Goal: Information Seeking & Learning: Learn about a topic

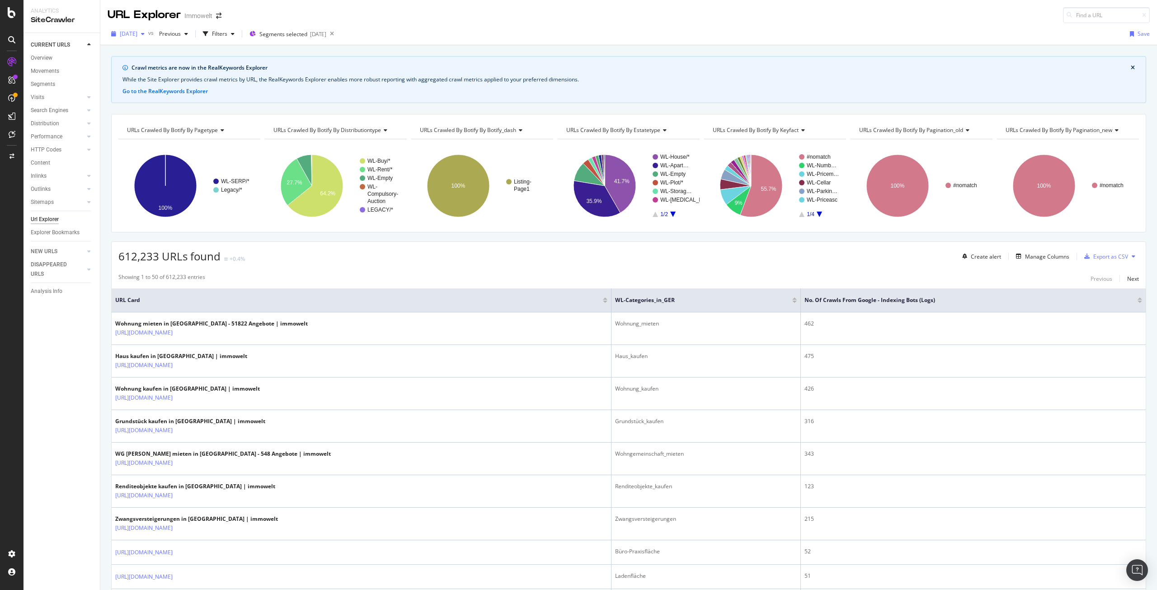
click at [137, 36] on span "[DATE]" at bounding box center [129, 34] width 18 height 8
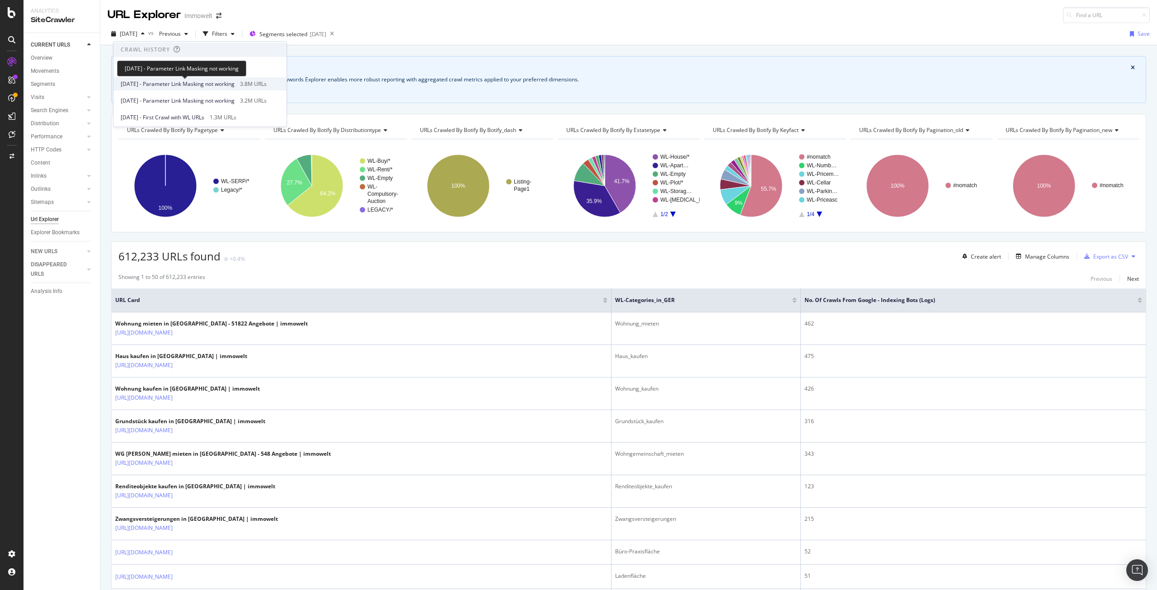
click at [194, 82] on span "[DATE] - Parameter Link Masking not working" at bounding box center [178, 84] width 114 height 8
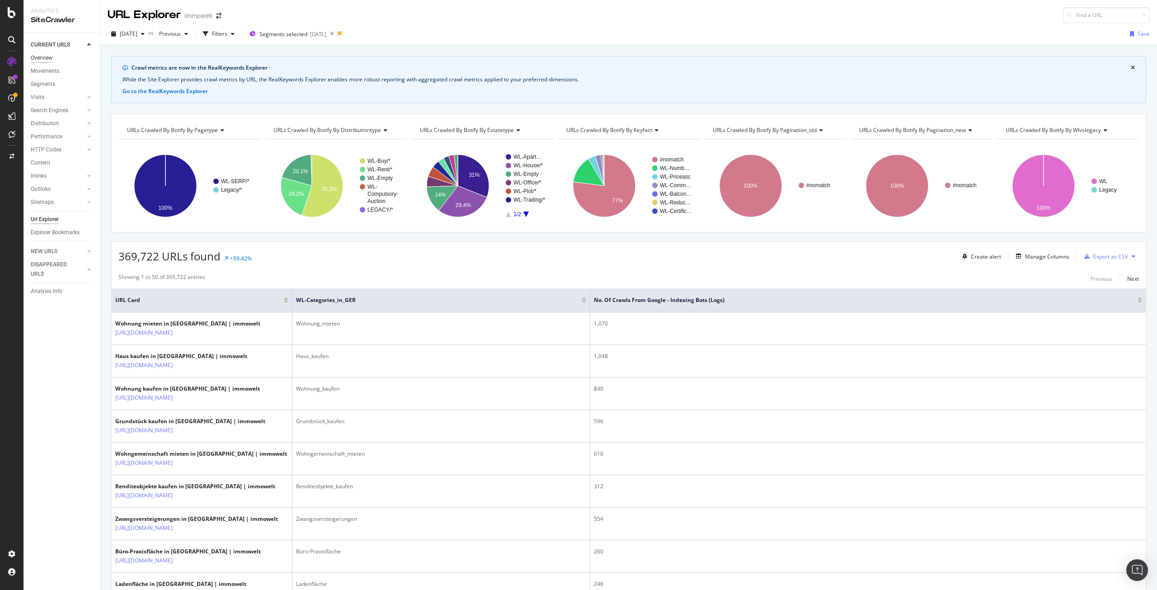
click at [44, 54] on div "Overview" at bounding box center [42, 57] width 22 height 9
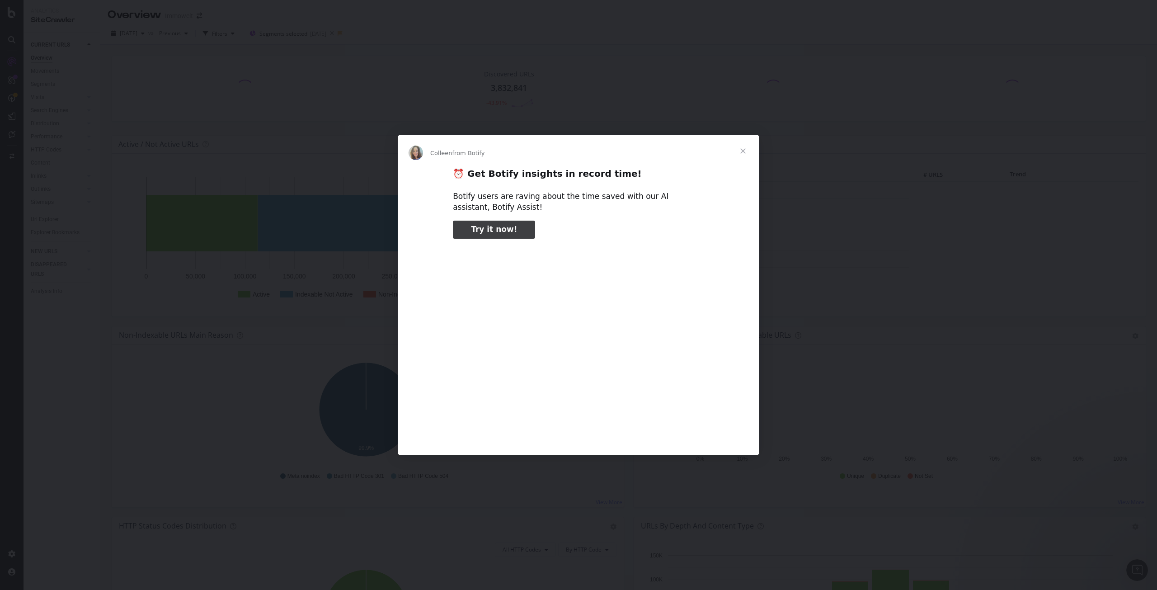
type input "1007995"
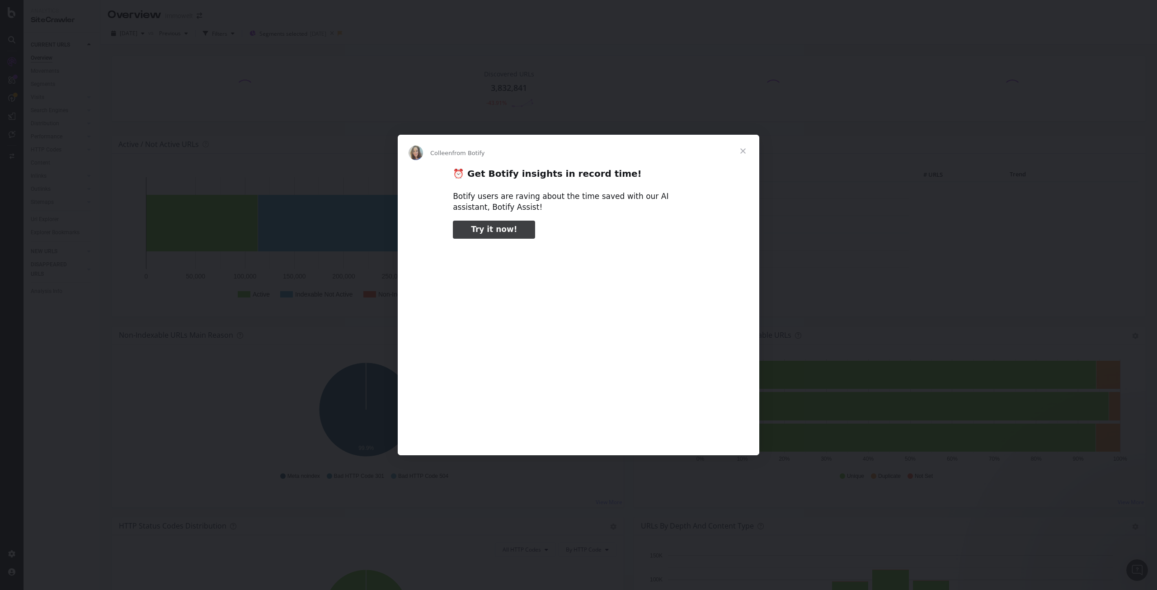
click at [747, 149] on span "Close" at bounding box center [743, 151] width 33 height 33
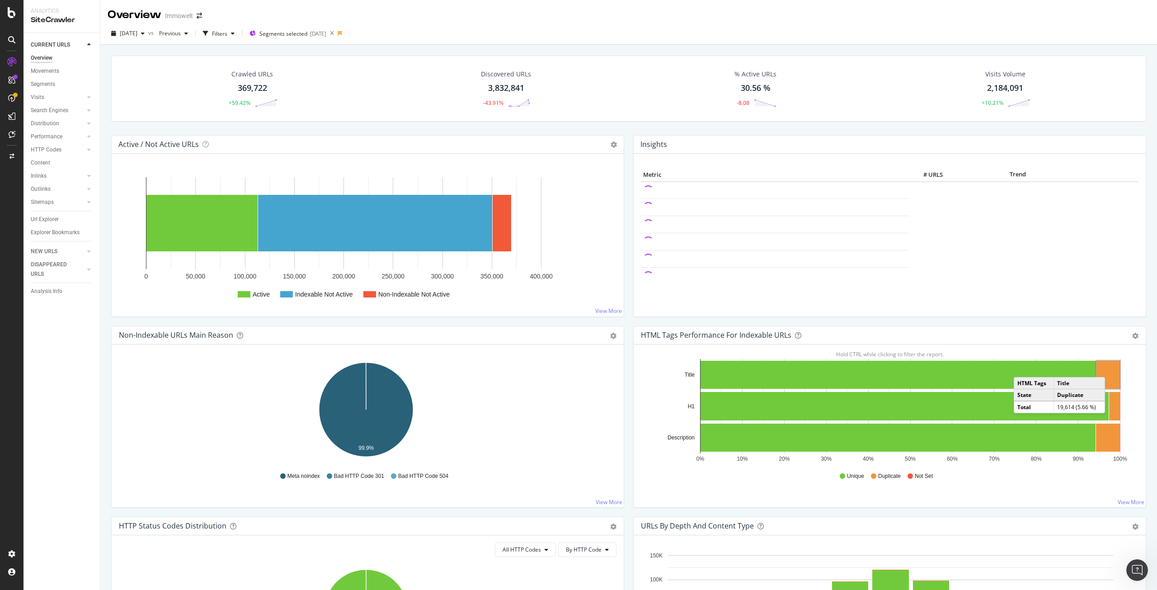
click at [1108, 368] on rect "A chart." at bounding box center [1109, 375] width 24 height 28
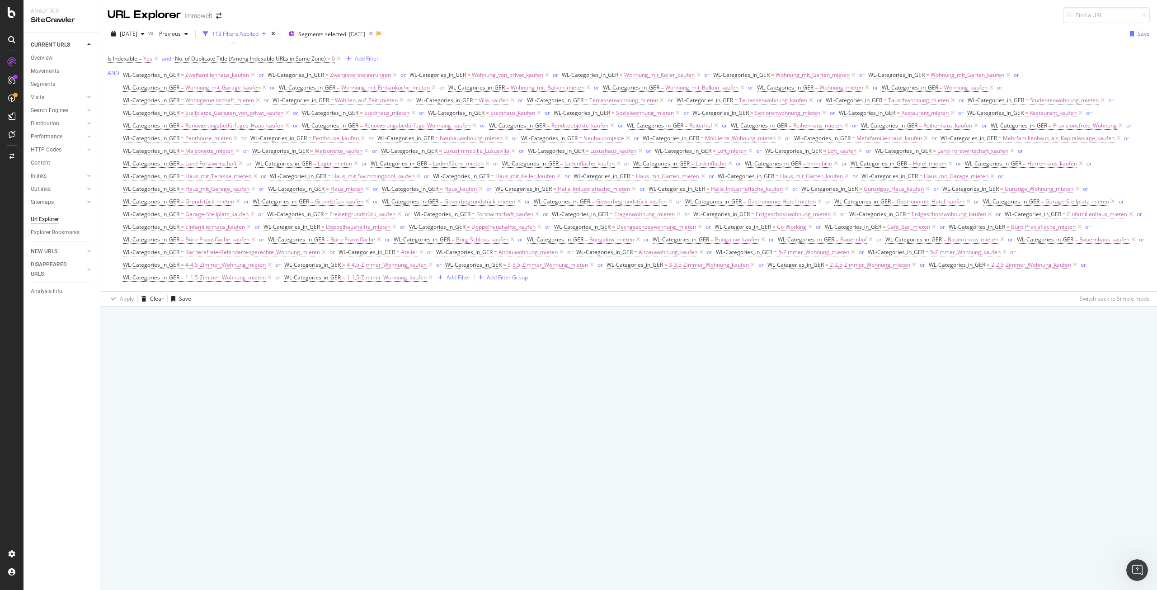
click at [9, 12] on icon at bounding box center [12, 12] width 8 height 11
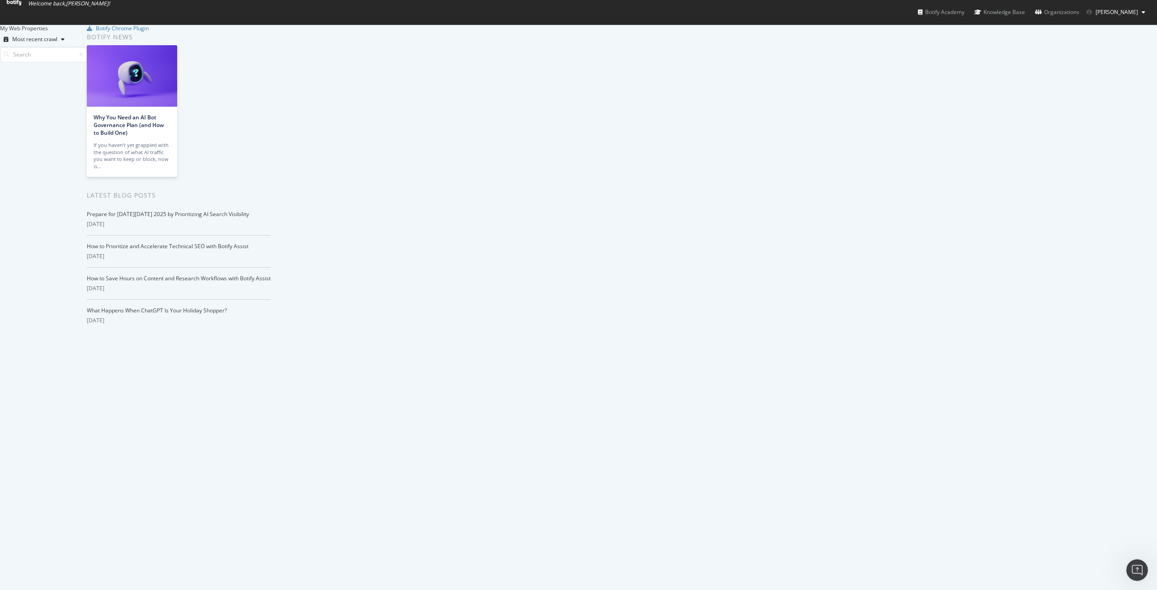
scroll to position [1175, 0]
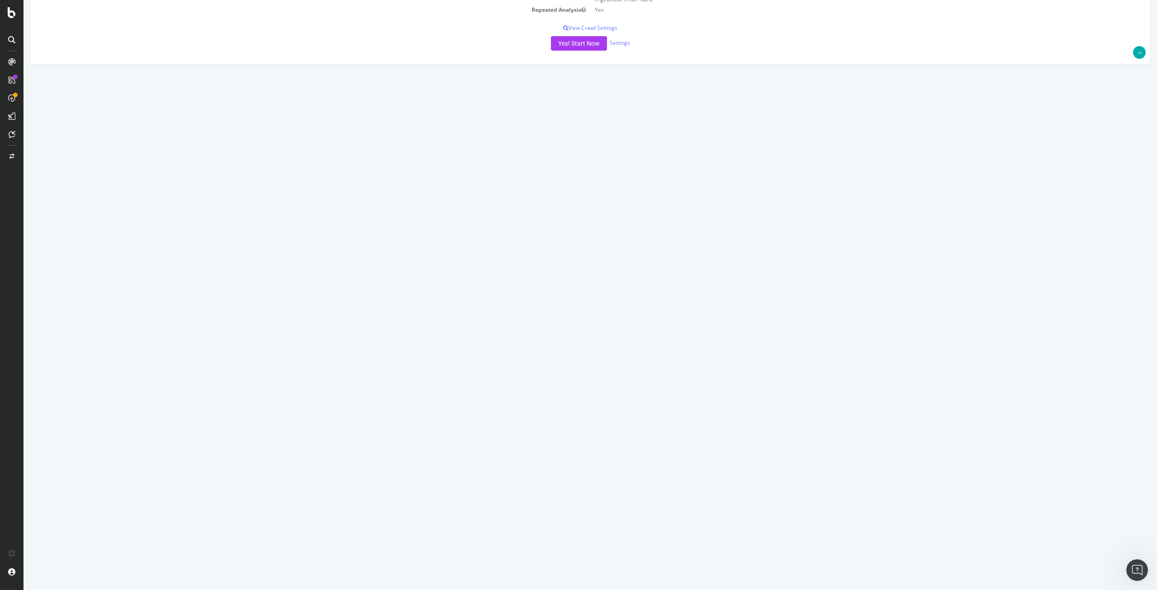
scroll to position [226, 0]
click at [159, 447] on link "[DATE] - Parameter Link Masking not working report" at bounding box center [109, 445] width 131 height 8
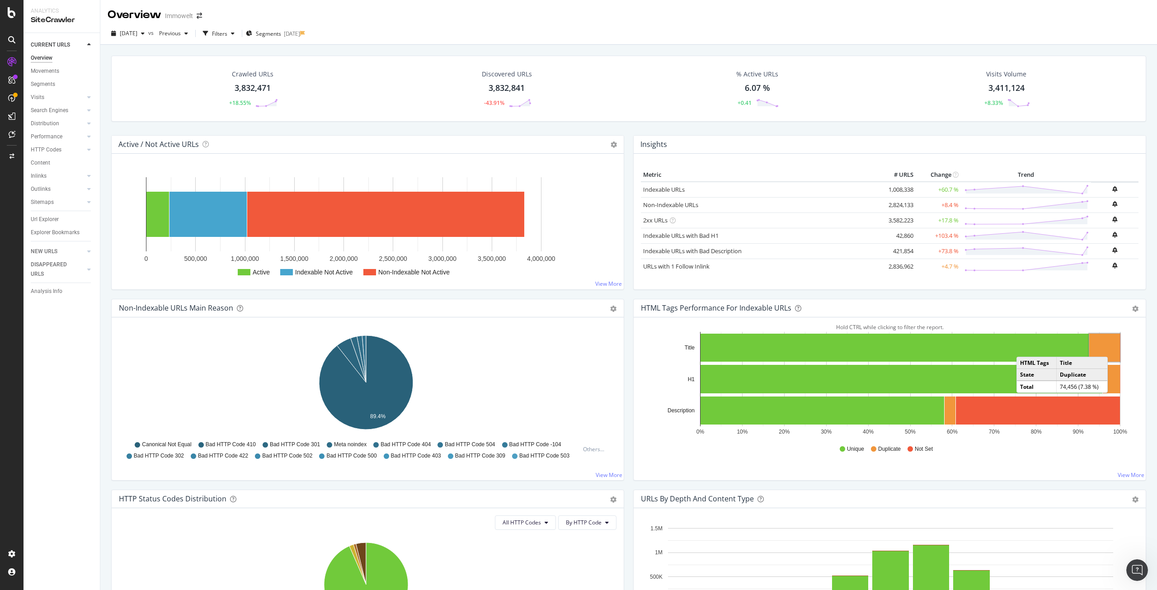
click at [1110, 348] on rect "A chart." at bounding box center [1105, 348] width 31 height 28
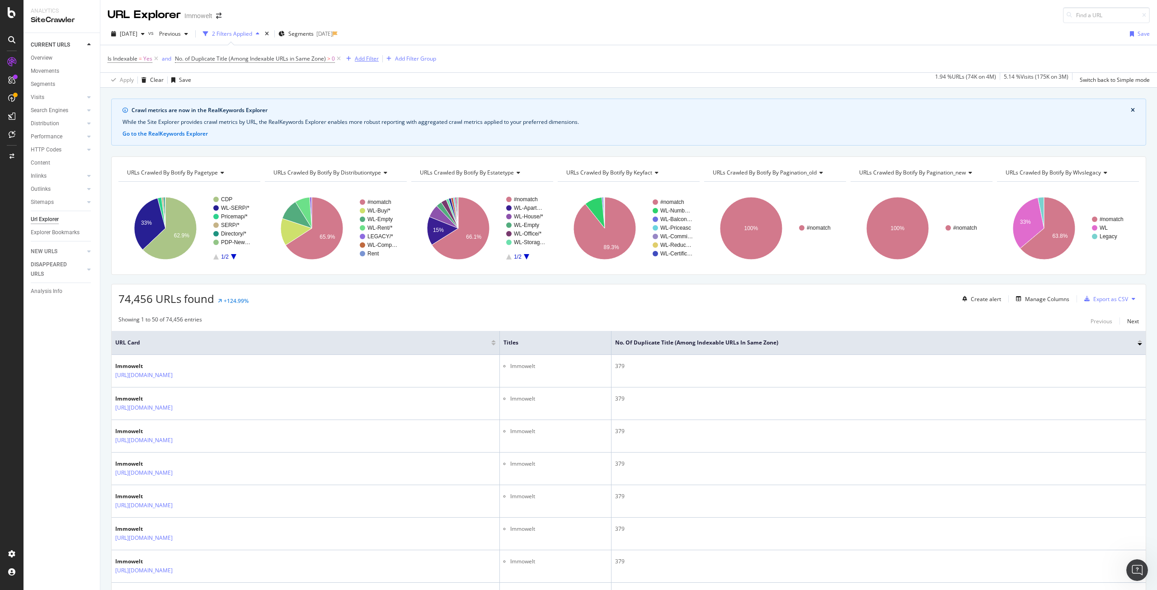
click at [370, 57] on div "Add Filter" at bounding box center [367, 59] width 24 height 8
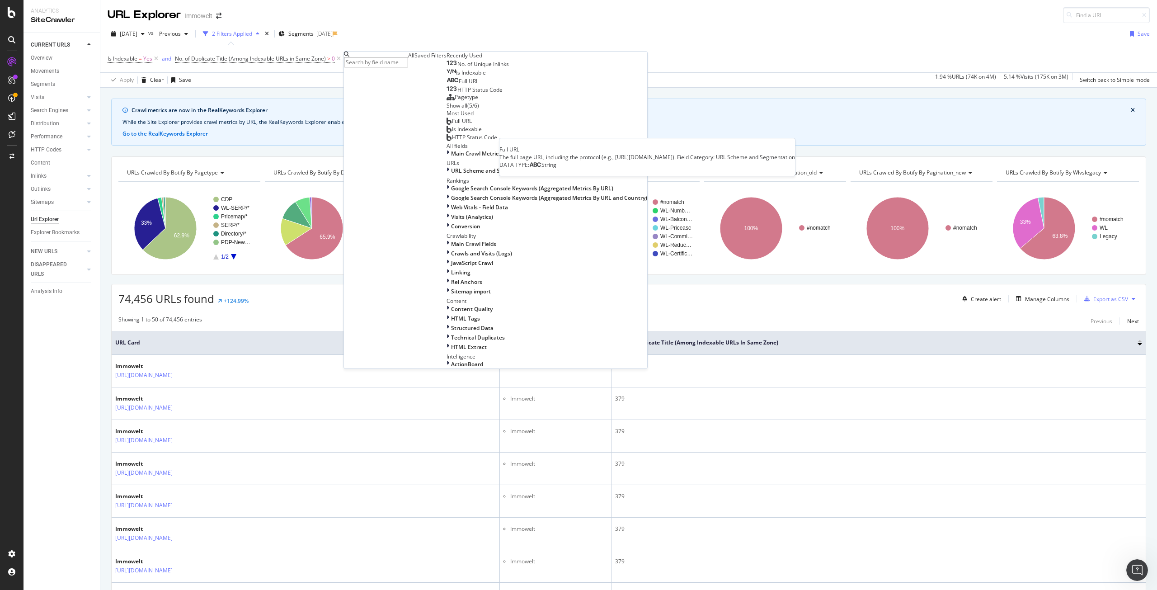
click at [447, 85] on div "Full URL" at bounding box center [463, 81] width 32 height 7
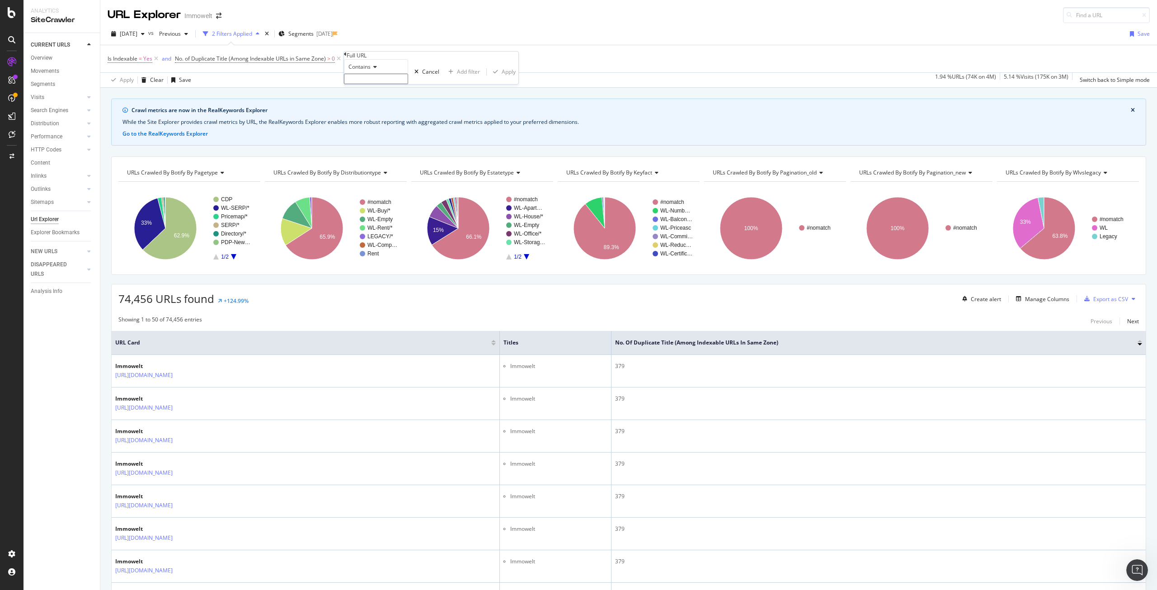
click at [392, 84] on input "text" at bounding box center [376, 79] width 64 height 10
paste input "nbh2de3"
type input "nbh2"
click at [502, 78] on div "Apply" at bounding box center [509, 75] width 14 height 8
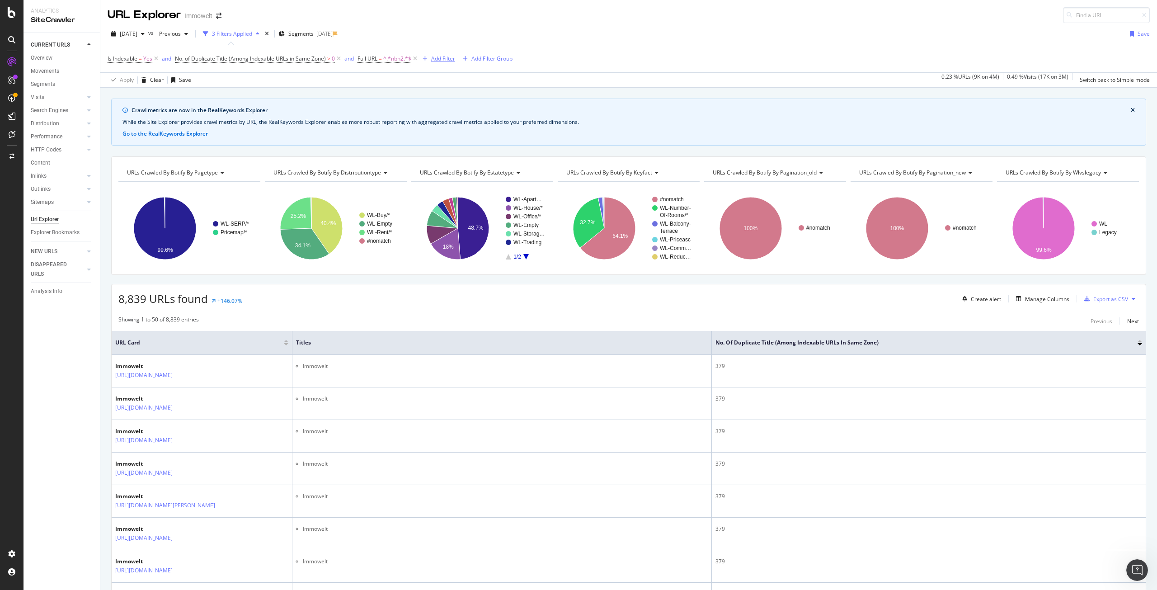
click at [436, 58] on div "Add Filter" at bounding box center [443, 59] width 24 height 8
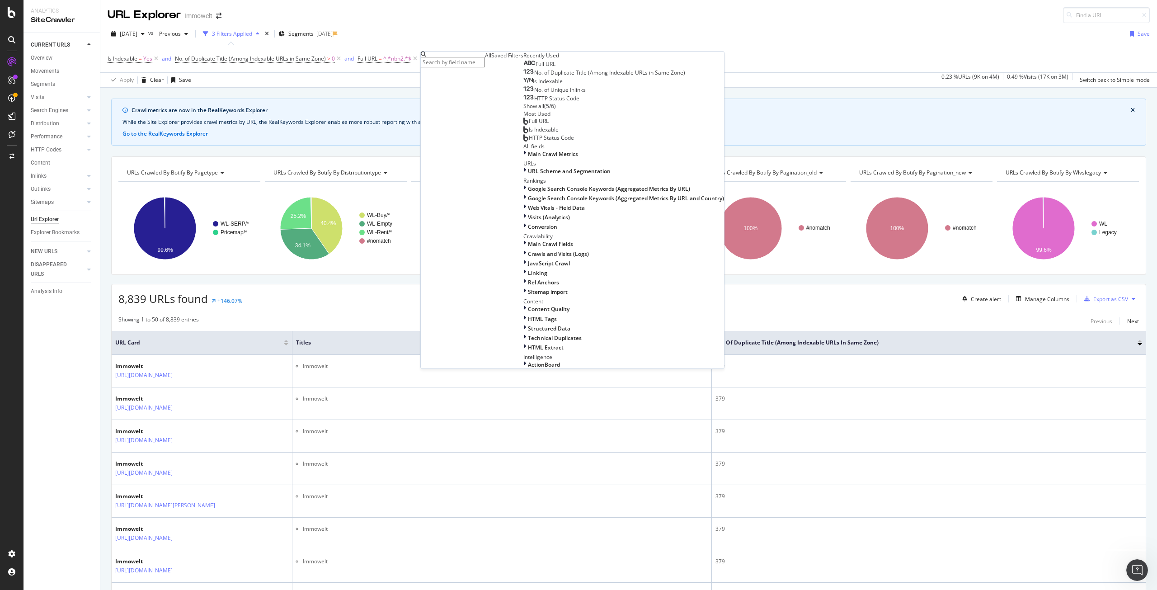
click at [524, 68] on div "Full URL" at bounding box center [540, 64] width 32 height 7
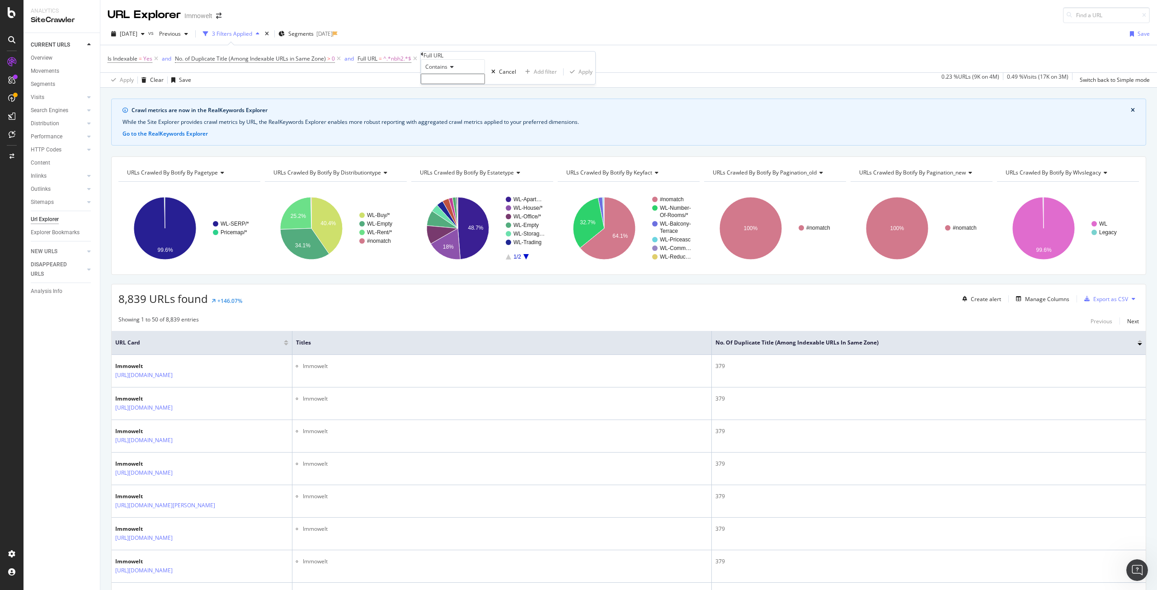
click at [472, 84] on input "text" at bounding box center [453, 79] width 64 height 10
paste input "/suche/"
type input "/suche/"
click at [579, 78] on div "Apply" at bounding box center [586, 75] width 14 height 8
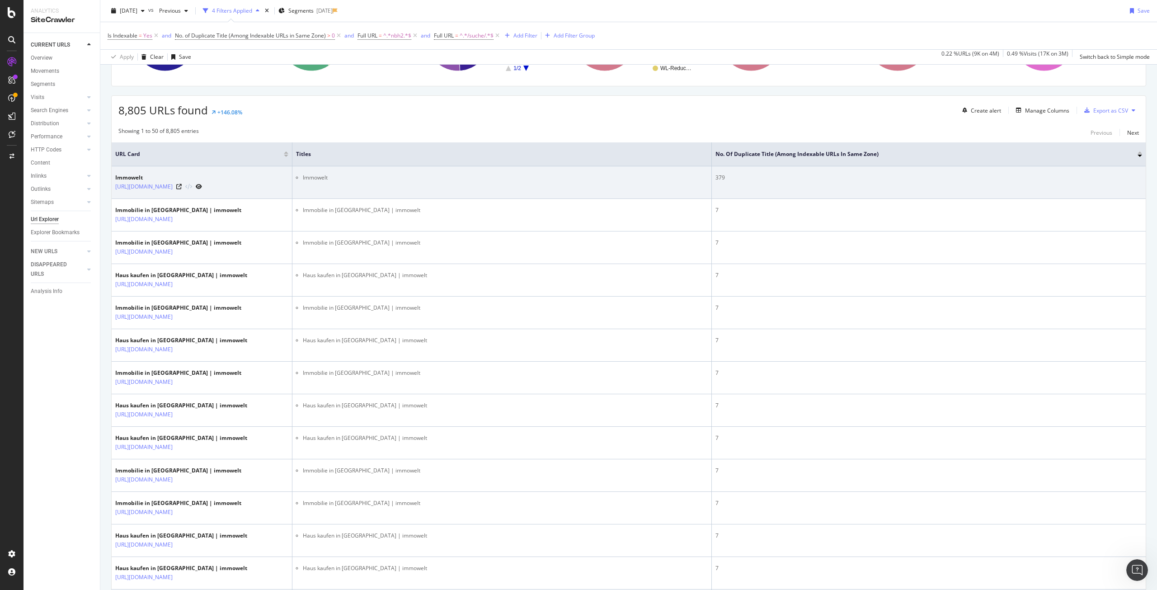
scroll to position [226, 0]
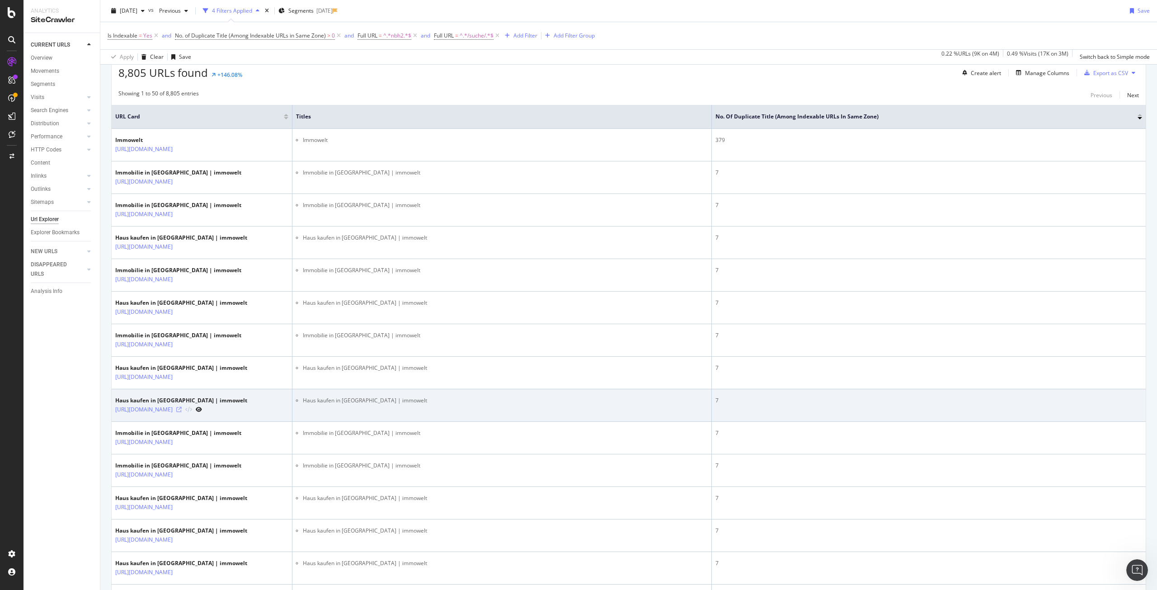
click at [182, 412] on icon at bounding box center [178, 409] width 5 height 5
drag, startPoint x: 235, startPoint y: 495, endPoint x: 115, endPoint y: 476, distance: 121.2
click at [115, 422] on td "Haus kaufen in [GEOGRAPHIC_DATA] | immowelt [URL][DOMAIN_NAME]" at bounding box center [202, 405] width 181 height 33
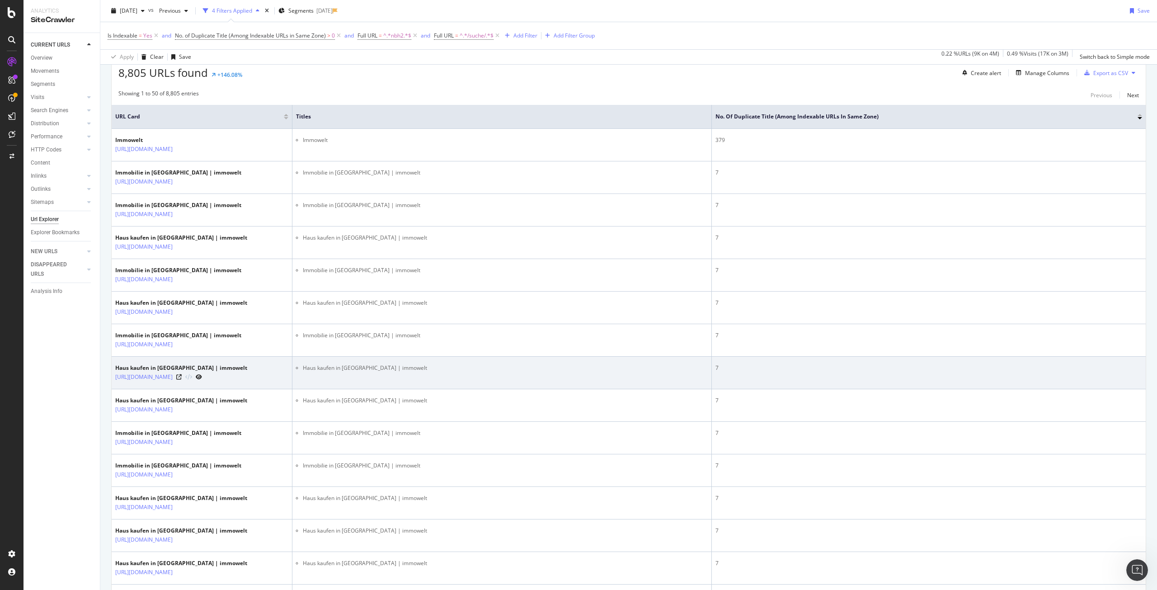
copy link "[URL][DOMAIN_NAME]"
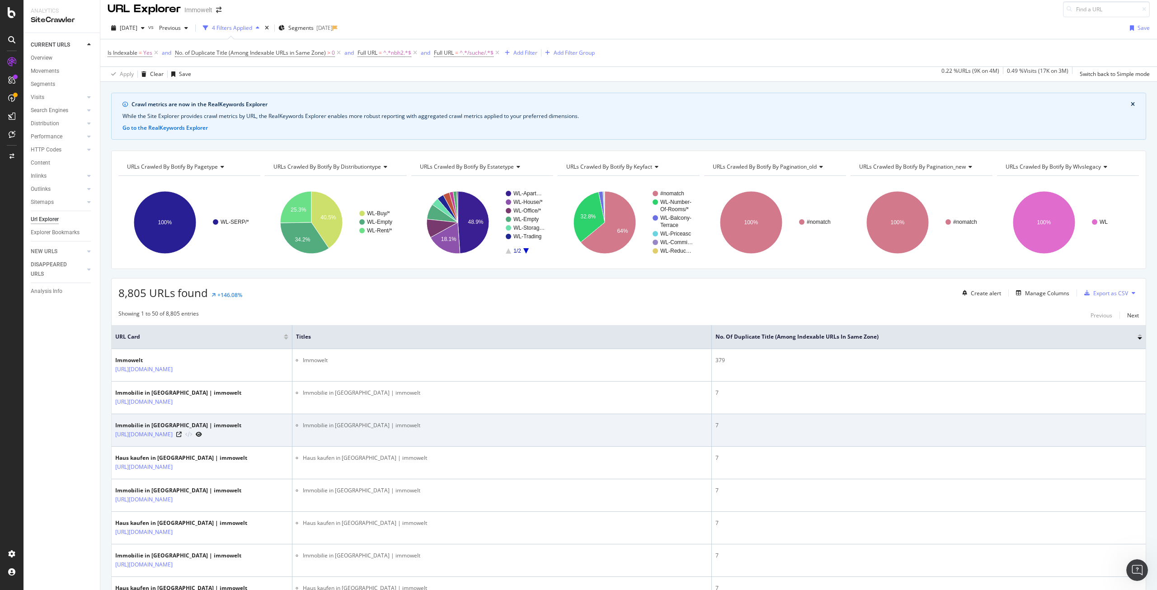
scroll to position [0, 0]
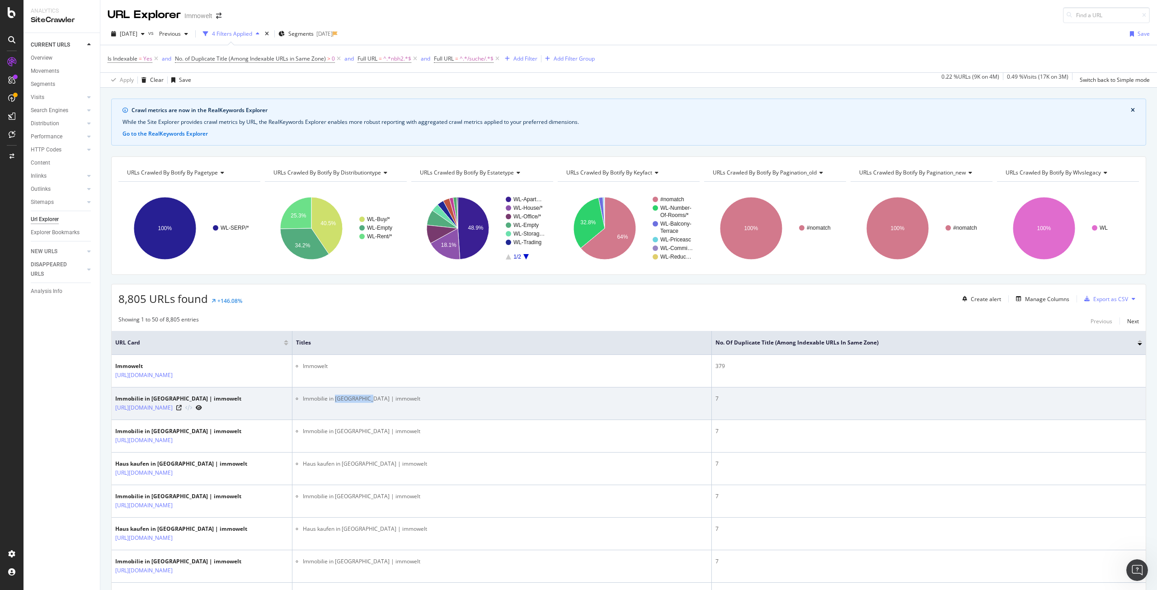
drag, startPoint x: 336, startPoint y: 408, endPoint x: 370, endPoint y: 408, distance: 33.5
click at [370, 403] on li "Immobilie in [GEOGRAPHIC_DATA] | immowelt" at bounding box center [505, 399] width 405 height 8
copy li "[GEOGRAPHIC_DATA]"
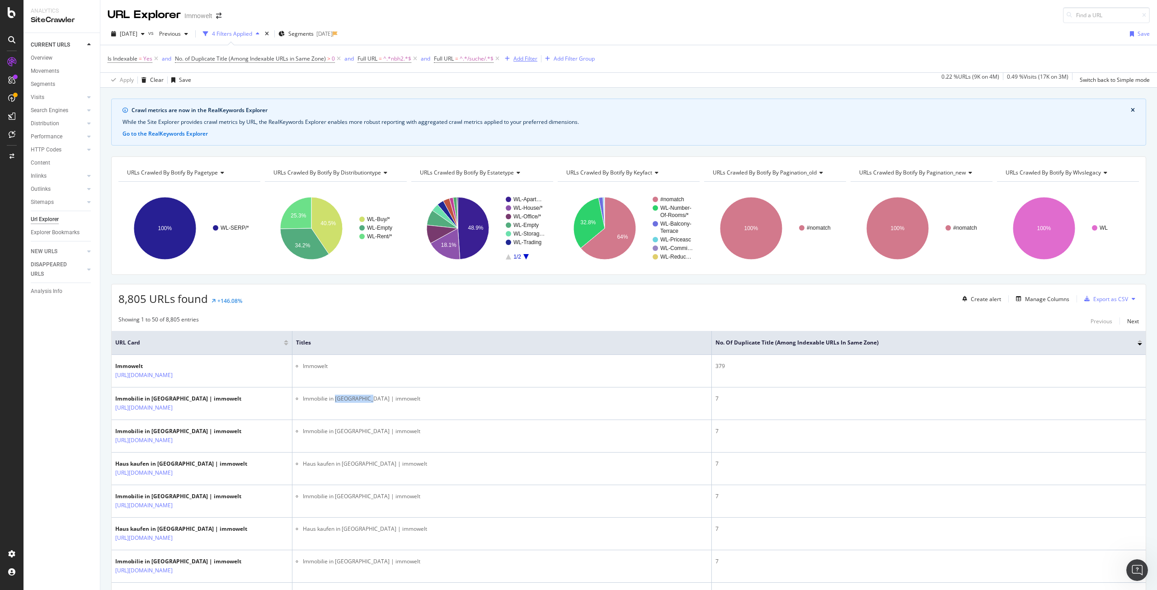
click at [521, 60] on div "Add Filter" at bounding box center [526, 59] width 24 height 8
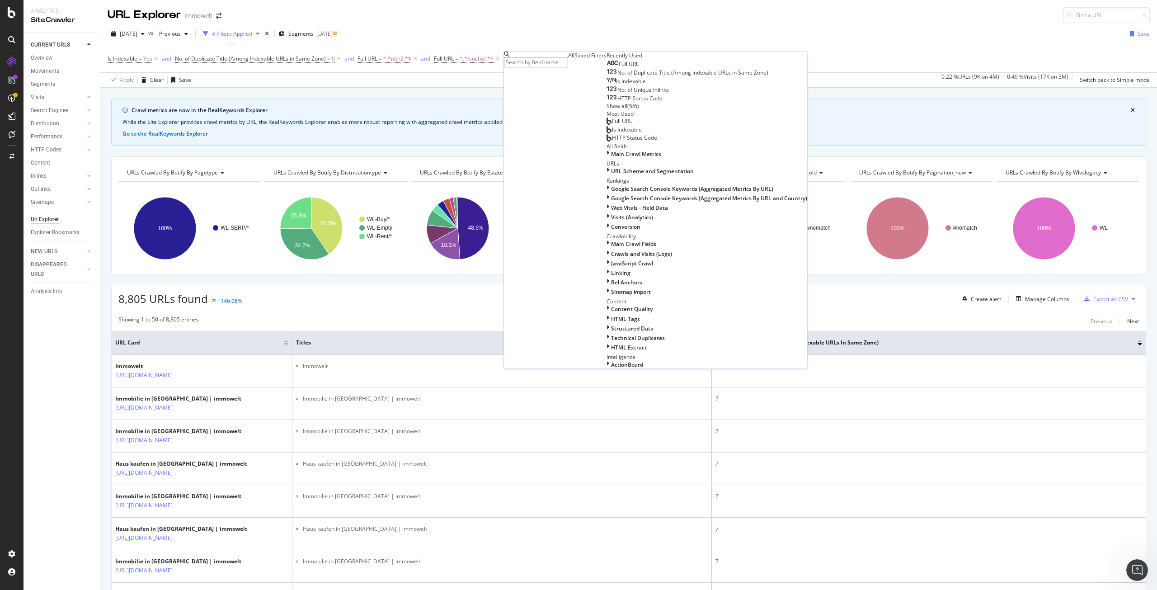
click at [548, 65] on input "text" at bounding box center [536, 62] width 64 height 10
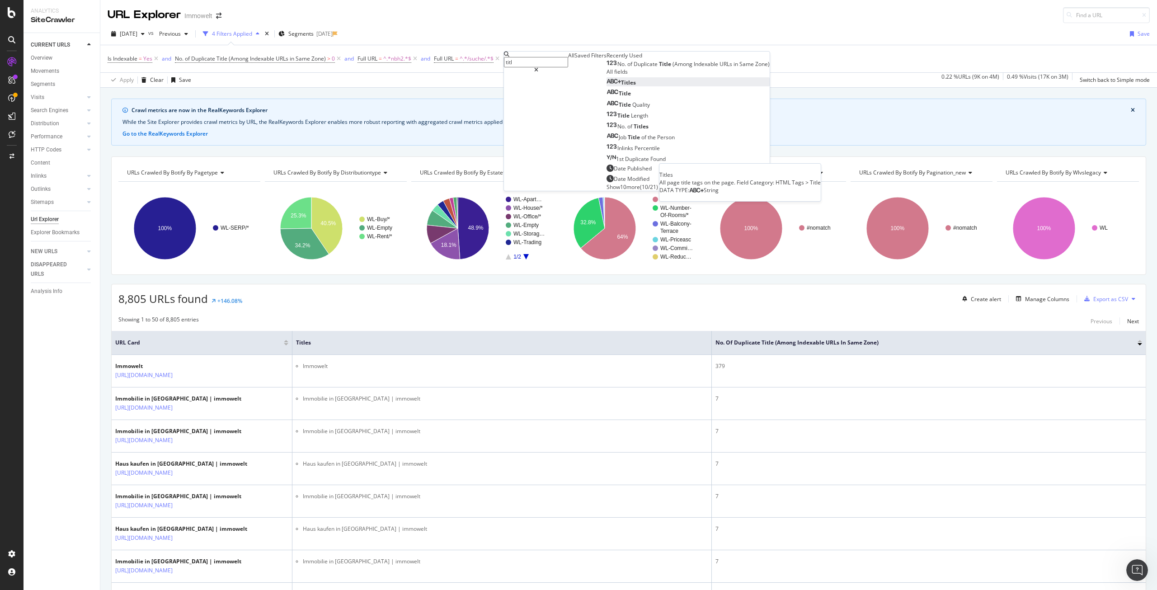
type input "titl"
click at [607, 86] on div "Titles" at bounding box center [621, 83] width 29 height 8
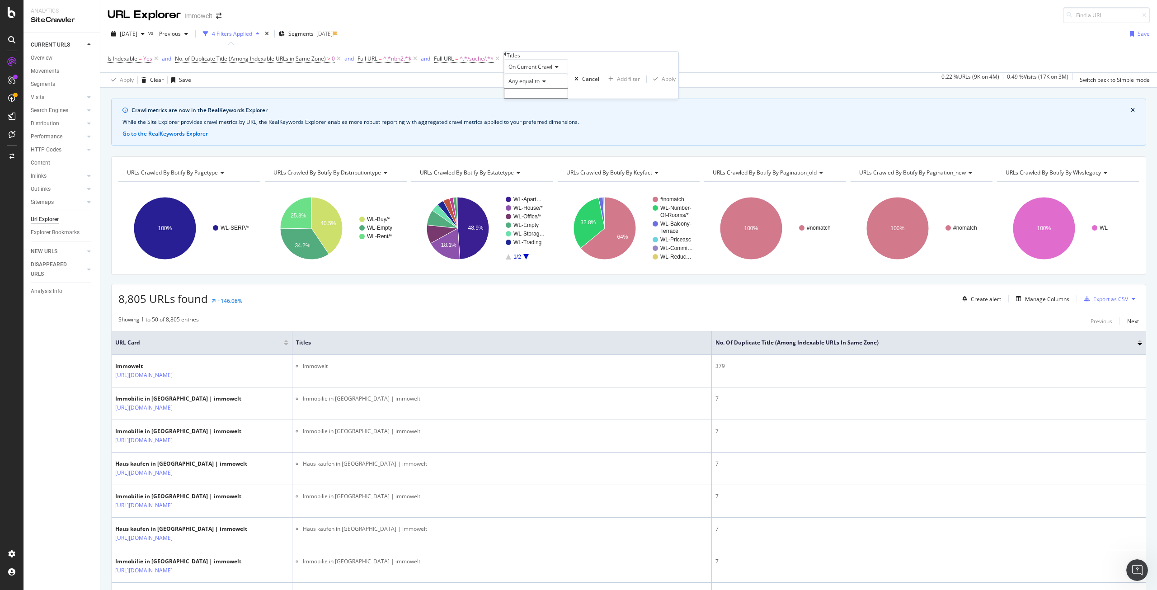
click at [540, 85] on span "Any equal to" at bounding box center [524, 81] width 31 height 8
click at [563, 165] on div "None contains" at bounding box center [536, 159] width 63 height 9
click at [547, 99] on input "text" at bounding box center [536, 93] width 64 height 10
paste input "[GEOGRAPHIC_DATA]"
type input "[GEOGRAPHIC_DATA]"
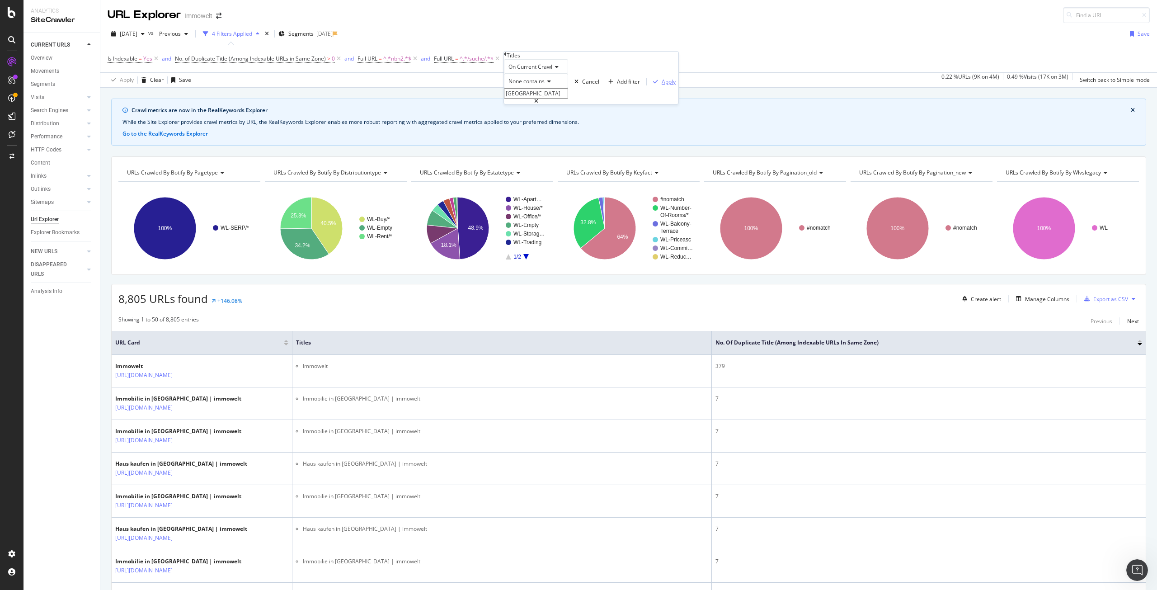
click at [662, 85] on div "Apply" at bounding box center [669, 82] width 14 height 8
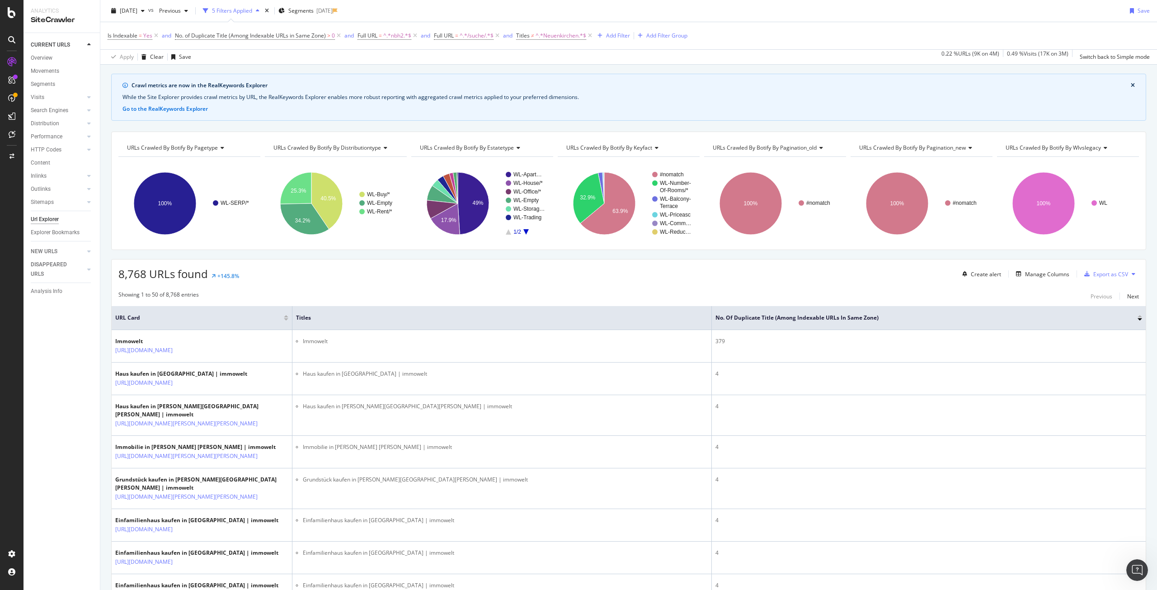
scroll to position [45, 0]
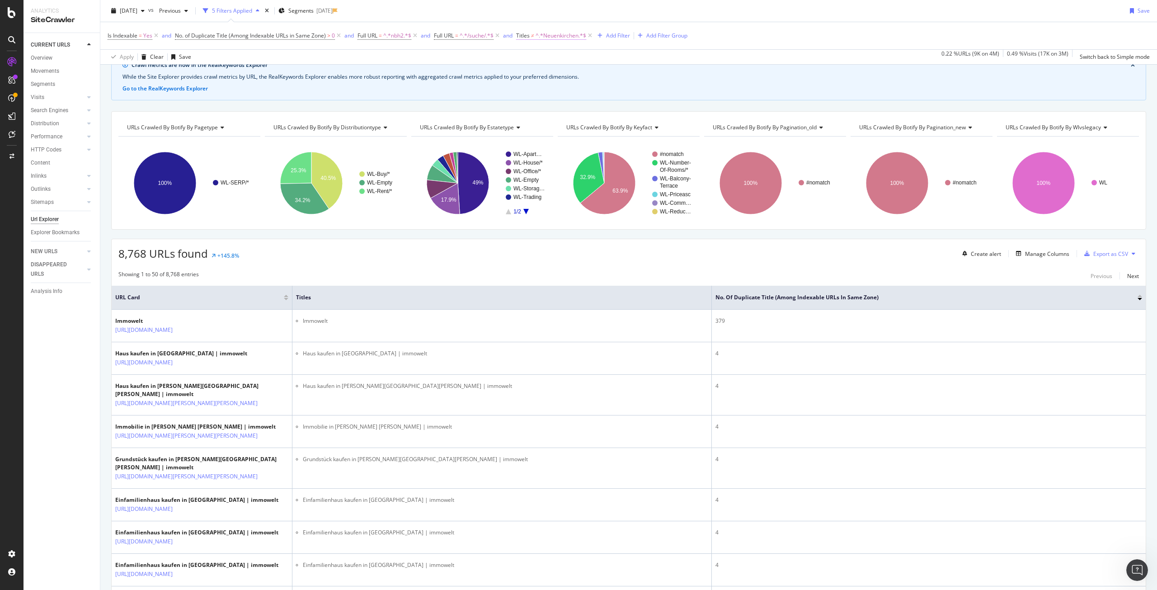
click at [558, 36] on span "^.*Neuenkirchen.*$" at bounding box center [561, 35] width 51 height 13
click at [560, 61] on span "None contains" at bounding box center [542, 57] width 36 height 8
click at [522, 33] on icon at bounding box center [520, 29] width 3 height 5
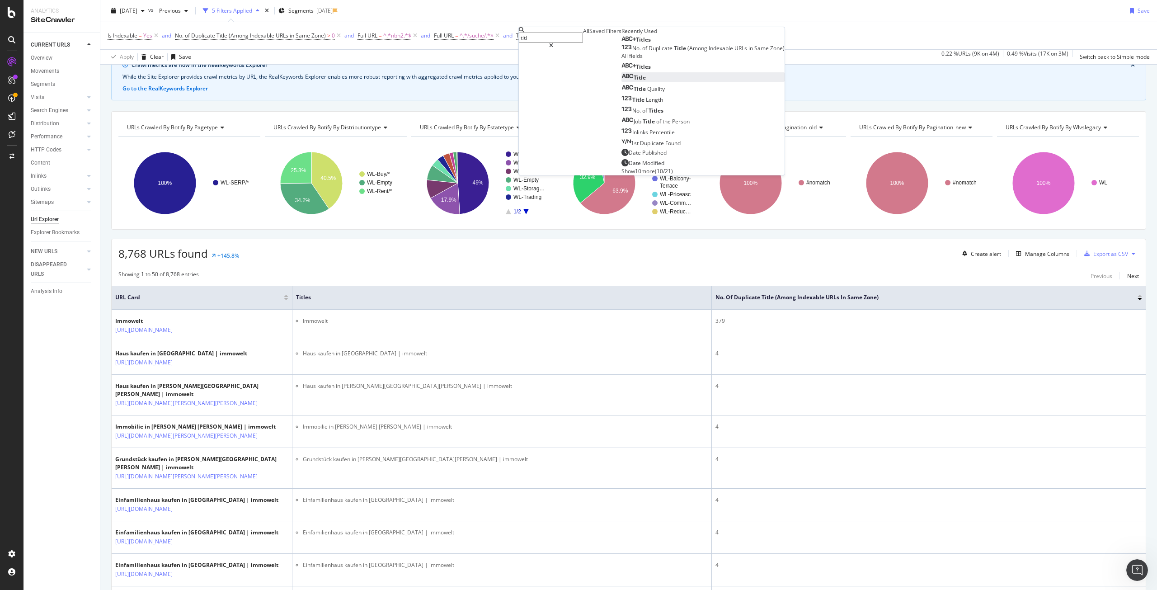
click at [622, 81] on div "Title" at bounding box center [634, 78] width 24 height 8
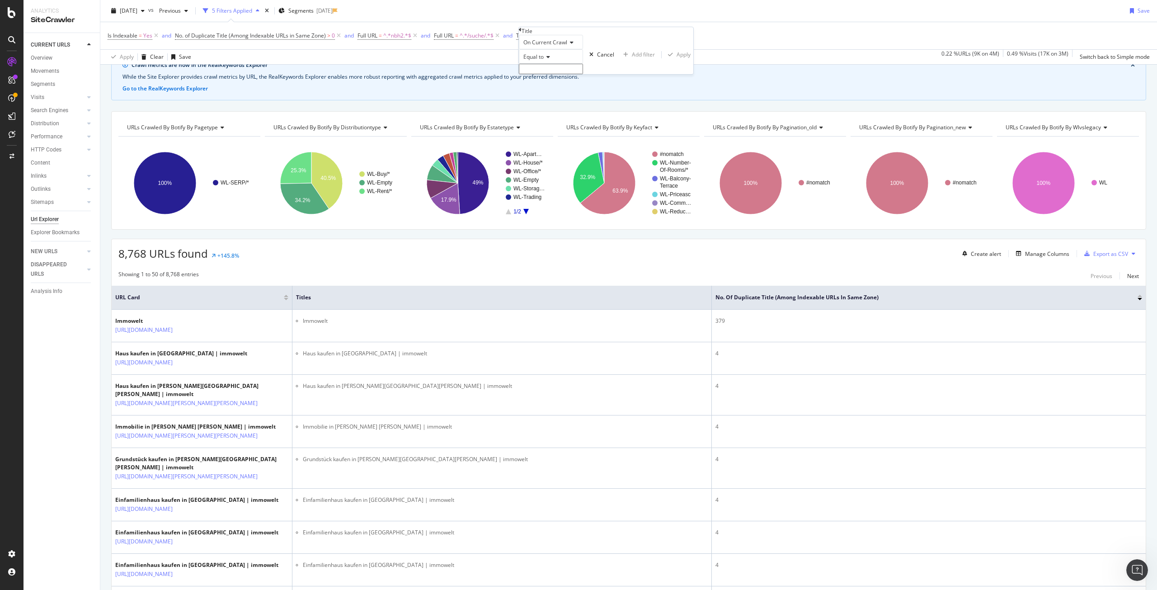
click at [548, 60] on icon at bounding box center [547, 56] width 6 height 5
click at [561, 139] on span "Doesn't contain" at bounding box center [541, 136] width 39 height 8
click at [563, 74] on input "text" at bounding box center [551, 69] width 64 height 10
paste input "[GEOGRAPHIC_DATA]"
type input "[GEOGRAPHIC_DATA]"
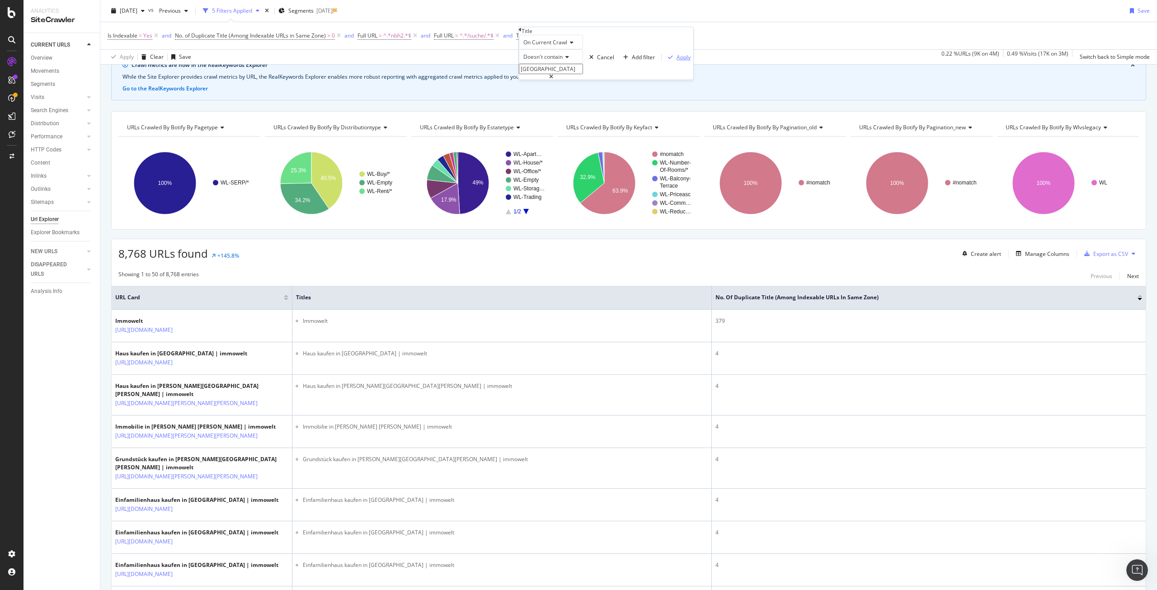
click at [677, 61] on div "Apply" at bounding box center [684, 57] width 14 height 8
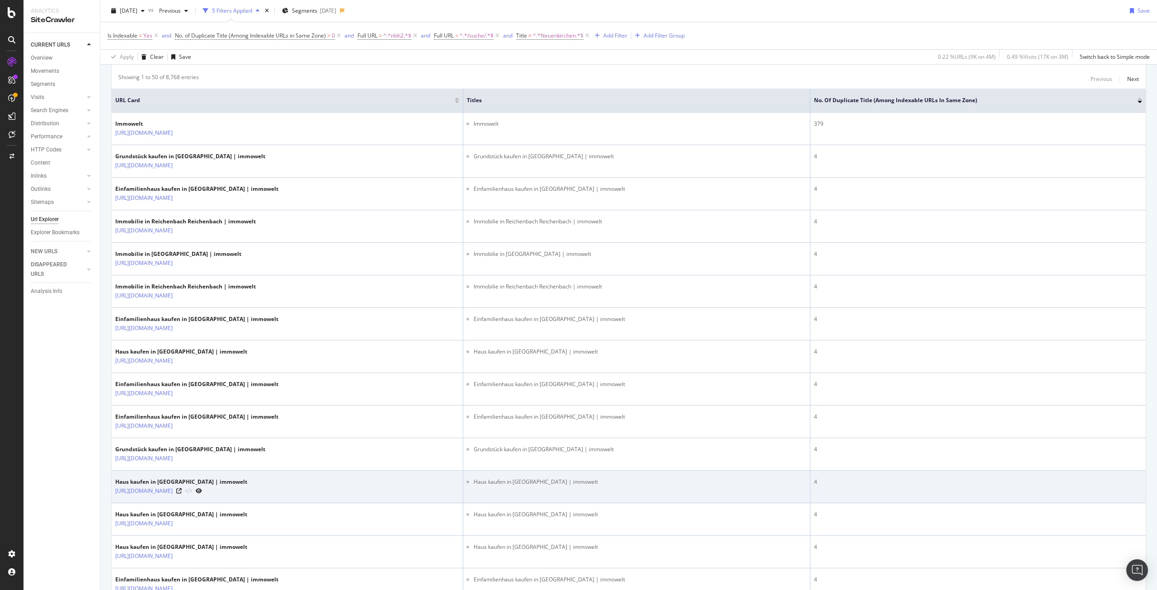
scroll to position [226, 0]
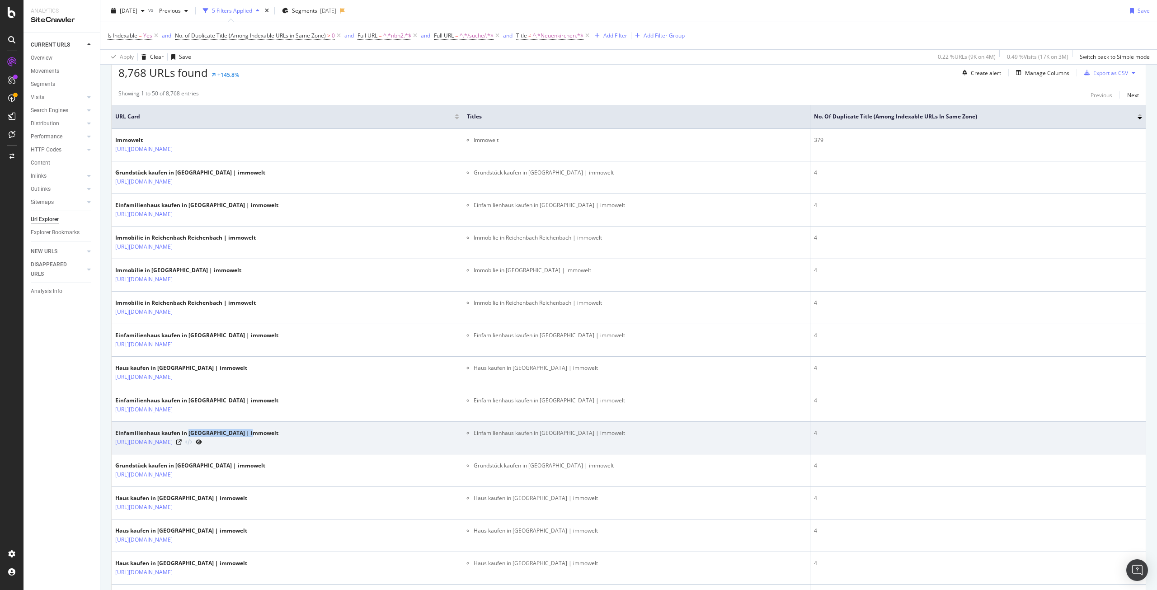
drag, startPoint x: 188, startPoint y: 433, endPoint x: 252, endPoint y: 433, distance: 63.7
click at [252, 433] on div "Einfamilienhaus kaufen in [GEOGRAPHIC_DATA] | immowelt" at bounding box center [196, 433] width 163 height 8
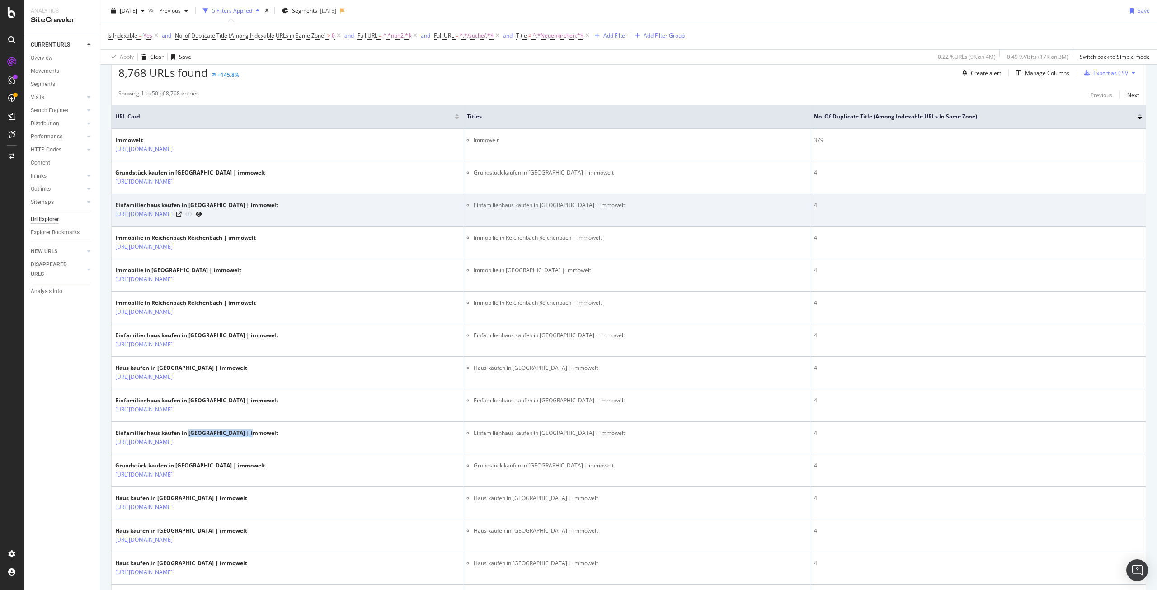
copy div "Neukirchen Neukirchen"
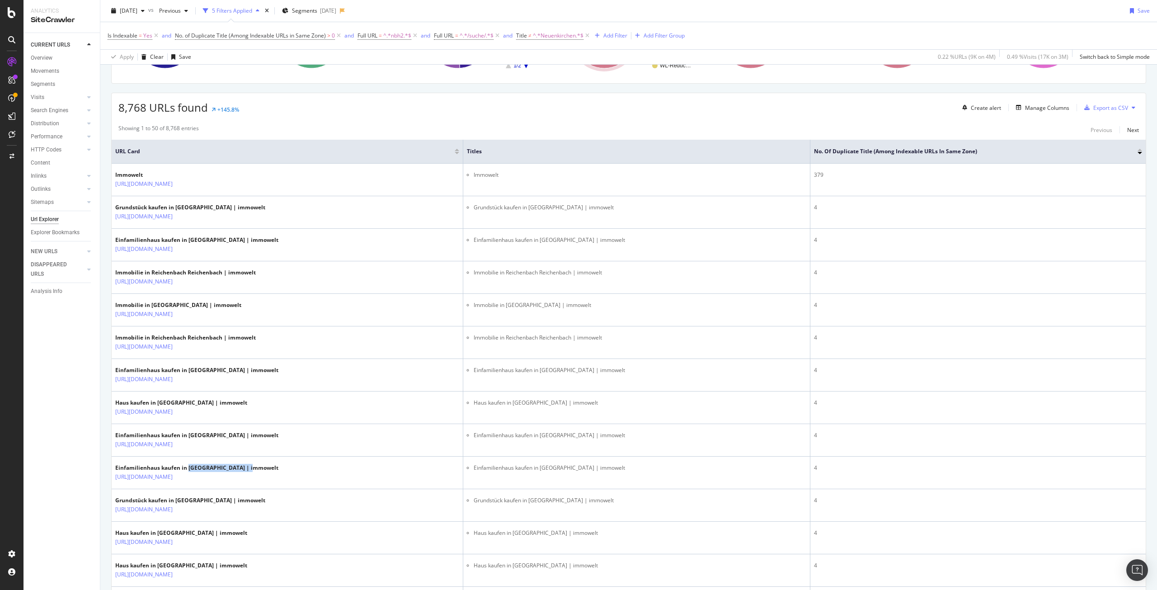
scroll to position [90, 0]
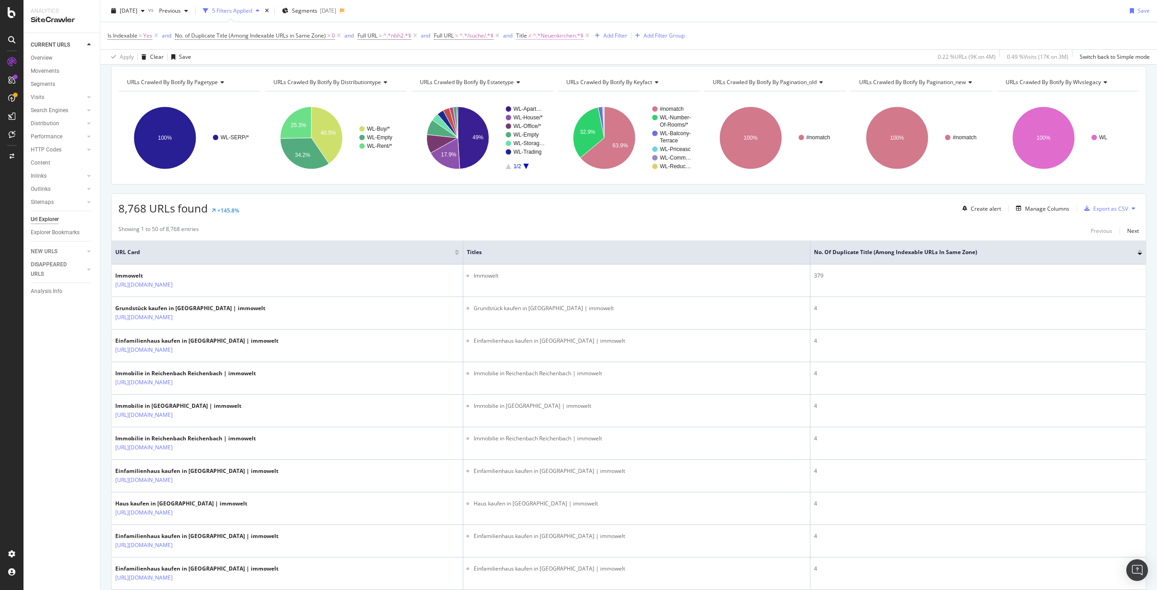
click at [565, 36] on span "^.*Neuenkirchen.*$" at bounding box center [558, 35] width 51 height 13
click at [563, 92] on input "[GEOGRAPHIC_DATA]" at bounding box center [569, 87] width 85 height 14
paste input "kirchen Neu"
type input "Neukirchen Neukirchen"
click at [613, 105] on div "Apply" at bounding box center [619, 107] width 14 height 8
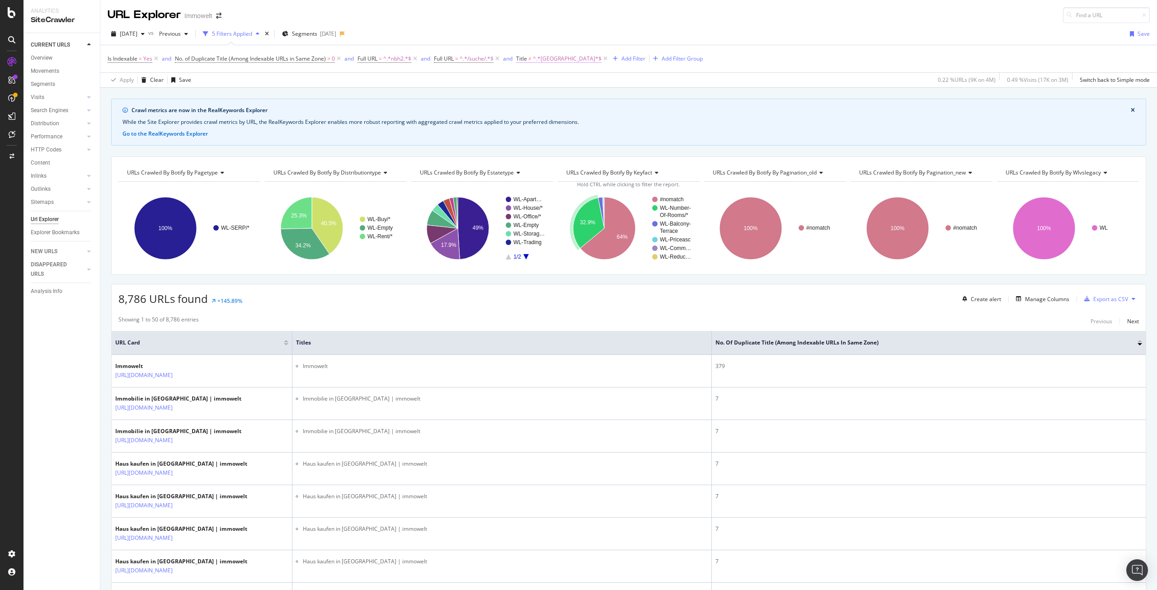
click at [566, 60] on span "^.*Neukirchen Neukirchen.*$" at bounding box center [567, 58] width 69 height 13
click at [522, 58] on div "Title On Current Crawl Doesn't contain Neukirchen Neukirchen Cancel Add filter …" at bounding box center [576, 95] width 114 height 91
click at [543, 76] on span "On Current Crawl" at bounding box center [549, 80] width 44 height 8
click at [523, 56] on icon at bounding box center [524, 57] width 3 height 5
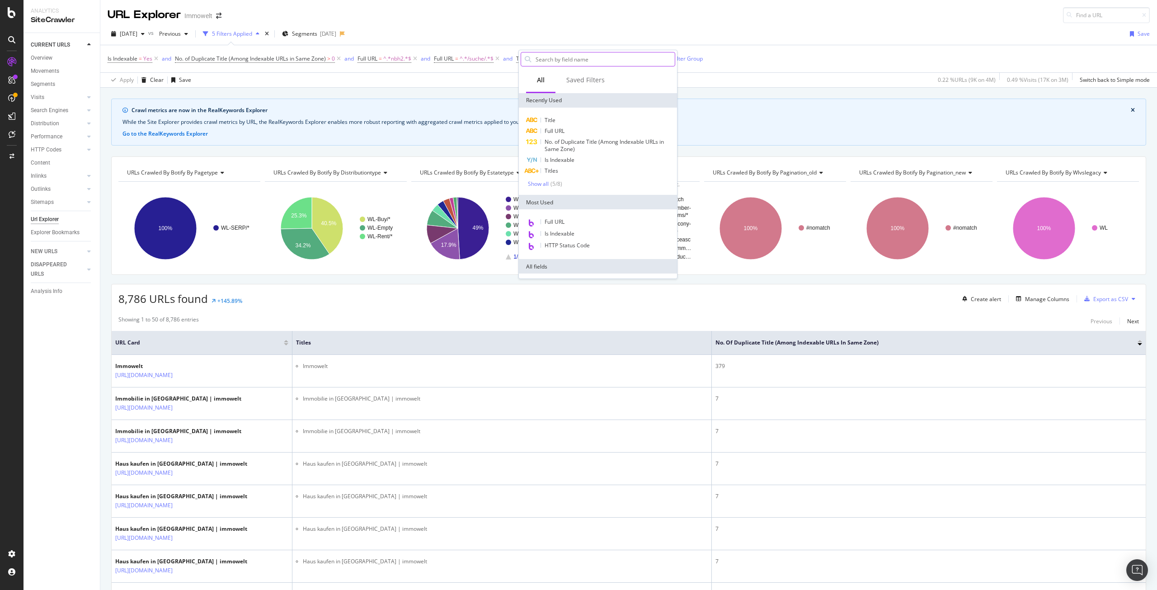
click at [563, 61] on input "text" at bounding box center [605, 59] width 140 height 14
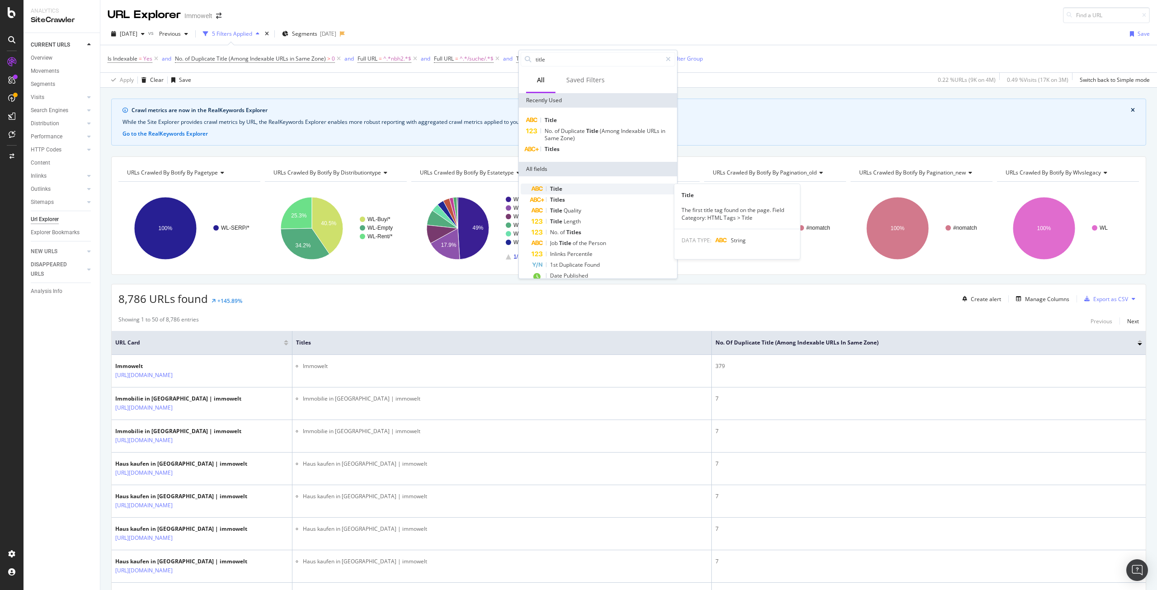
type input "title"
click at [588, 187] on div "Title" at bounding box center [604, 189] width 144 height 11
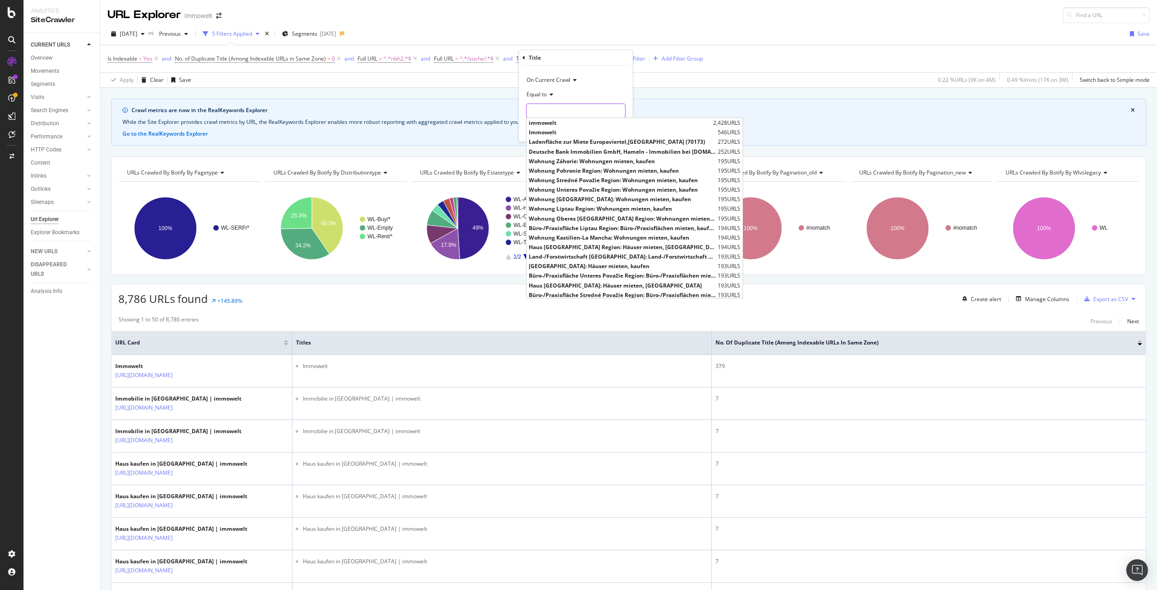
click at [552, 112] on input "text" at bounding box center [576, 111] width 99 height 14
paste input "Neukirchen Neukirchen"
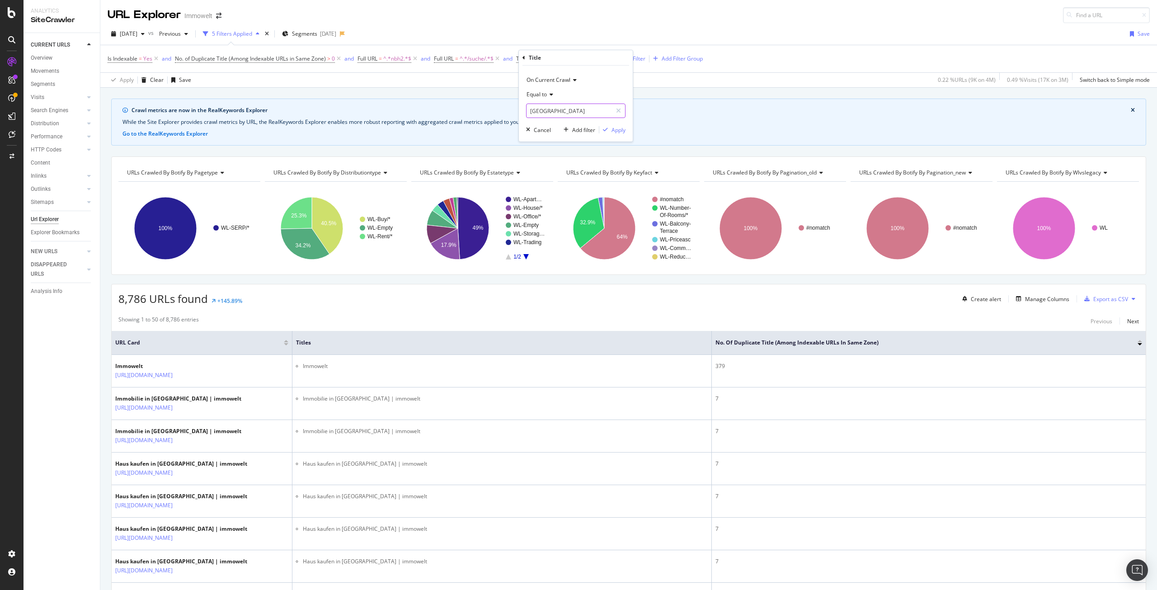
drag, startPoint x: 596, startPoint y: 112, endPoint x: 560, endPoint y: 113, distance: 36.6
click at [560, 113] on input "Neukirchen Neukirchen" at bounding box center [569, 111] width 85 height 14
type input "Neukirchen"
click at [618, 130] on div "Apply" at bounding box center [619, 130] width 14 height 8
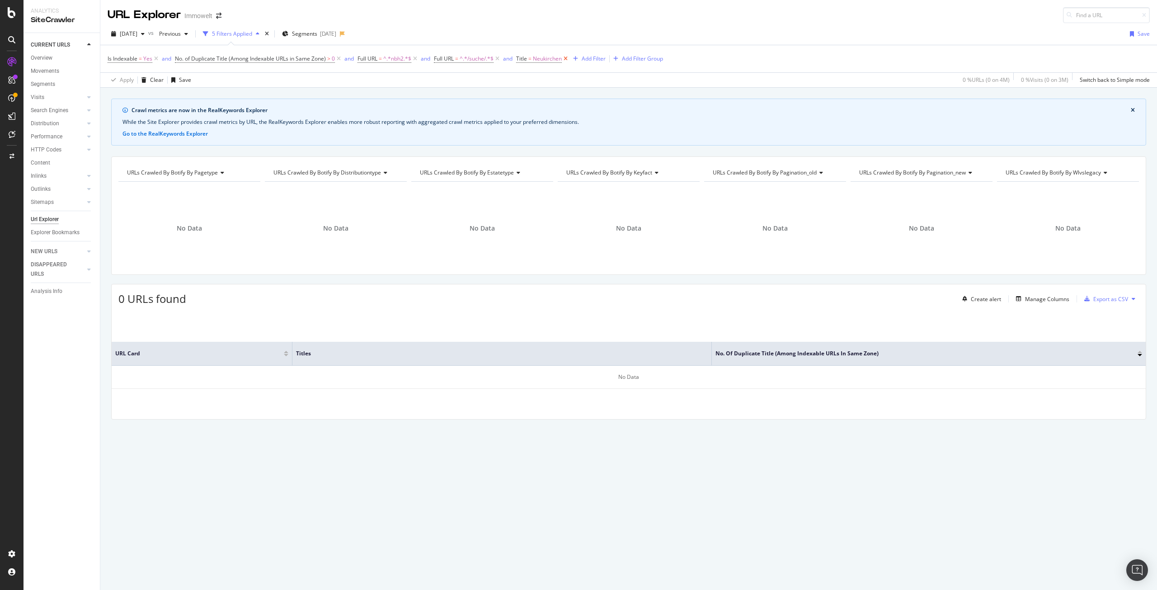
click at [570, 58] on icon at bounding box center [566, 58] width 8 height 9
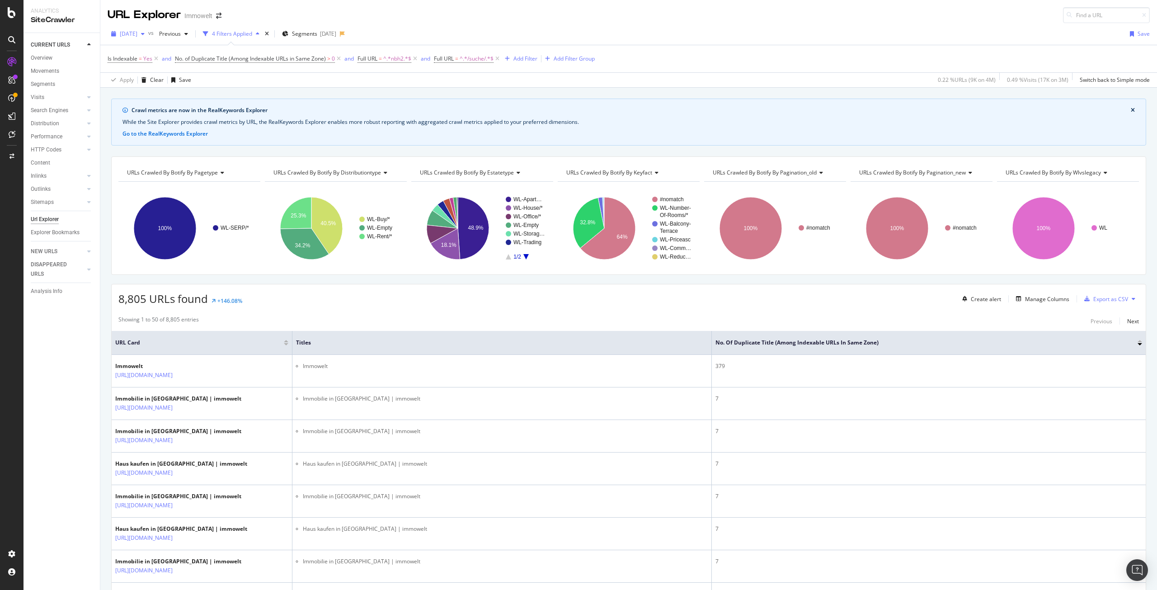
click at [137, 34] on span "[DATE]" at bounding box center [129, 34] width 18 height 8
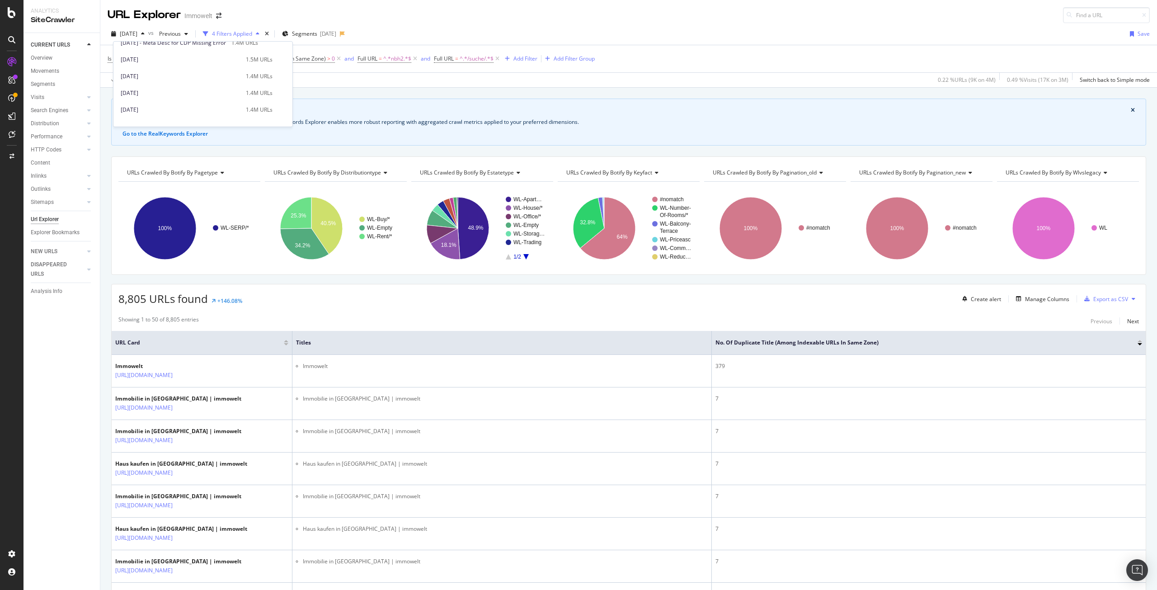
scroll to position [136, 0]
click at [185, 80] on div "[DATE]" at bounding box center [181, 81] width 120 height 8
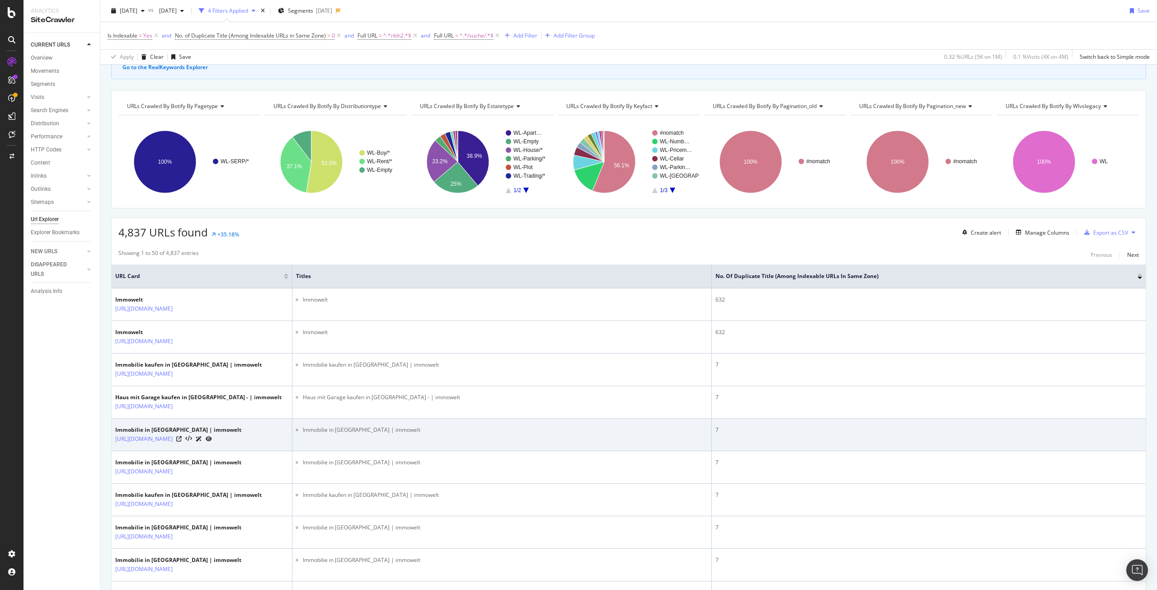
scroll to position [90, 0]
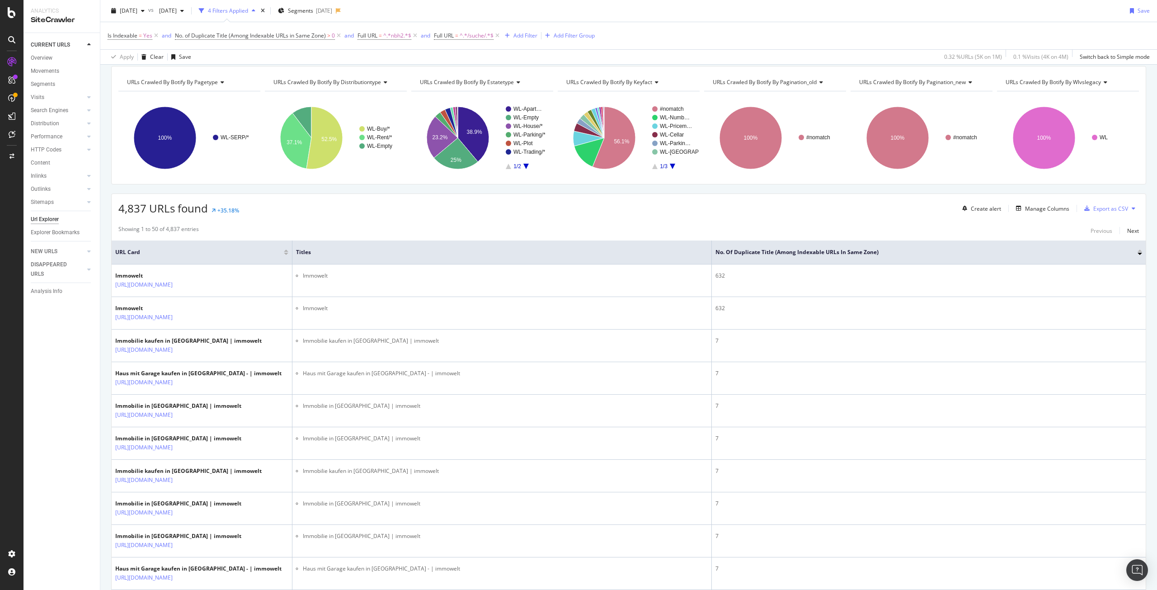
click at [285, 254] on div at bounding box center [286, 254] width 5 height 2
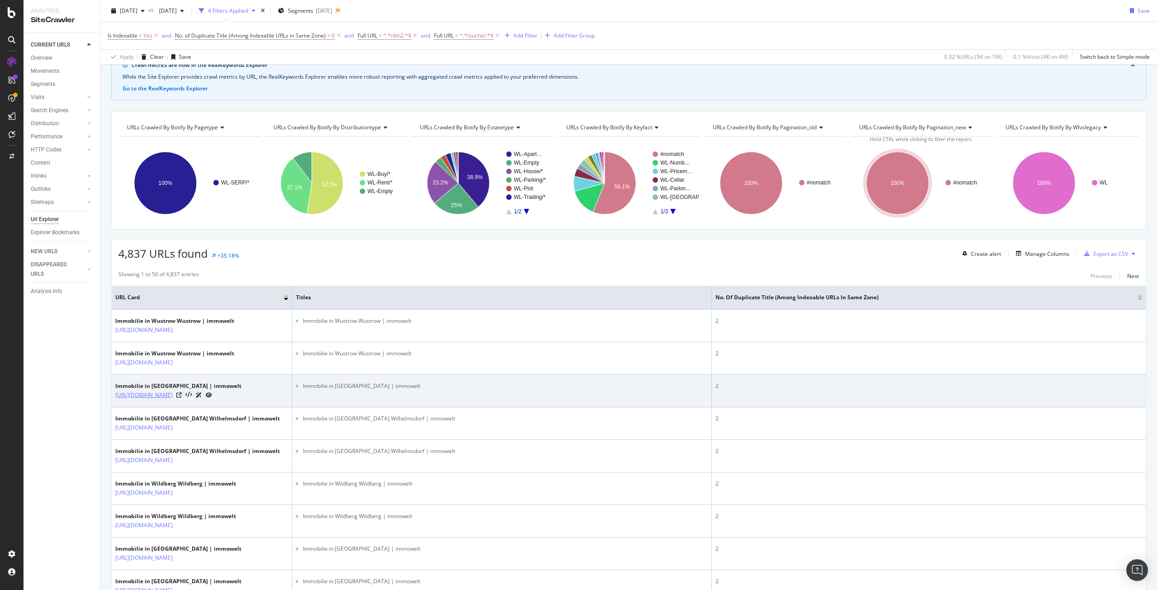
drag, startPoint x: 238, startPoint y: 427, endPoint x: 181, endPoint y: 415, distance: 58.5
click at [181, 407] on td "Immobilie in Wuppertal Barmen | immowelt https://www.immowelt.de/suche/mk/immob…" at bounding box center [202, 391] width 181 height 33
click at [226, 407] on td "Immobilie in Wuppertal Barmen | immowelt https://www.immowelt.de/suche/mk/immob…" at bounding box center [202, 391] width 181 height 33
click at [237, 407] on td "Immobilie in Wuppertal Barmen | immowelt https://www.immowelt.de/suche/mk/immob…" at bounding box center [202, 391] width 181 height 33
drag, startPoint x: 236, startPoint y: 427, endPoint x: 113, endPoint y: 416, distance: 123.4
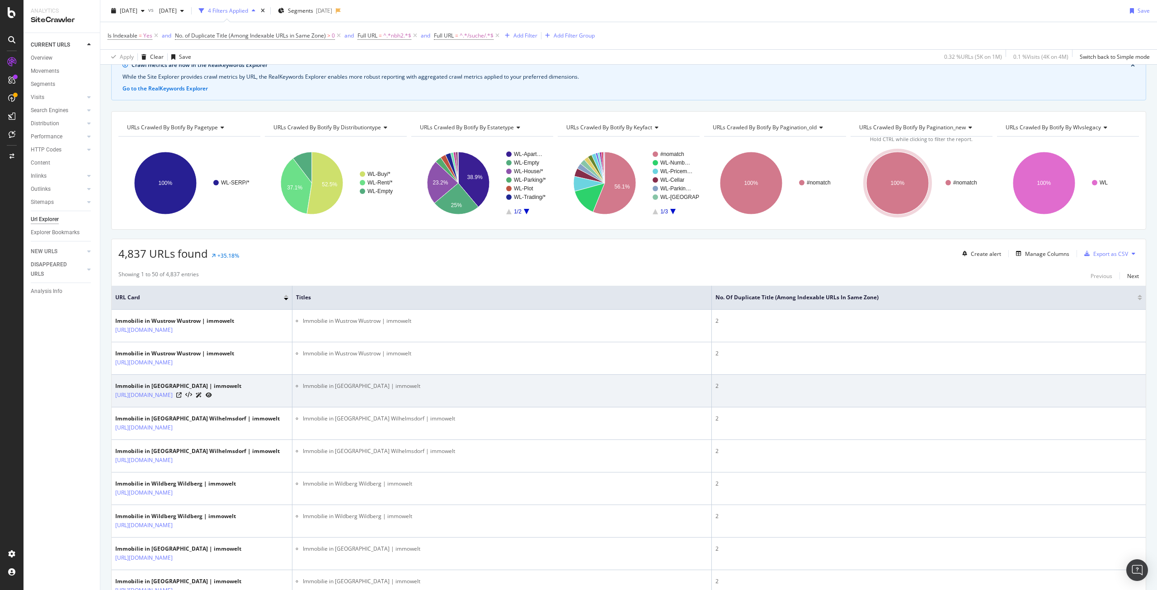
click at [113, 407] on td "Immobilie in Wuppertal Barmen | immowelt https://www.immowelt.de/suche/mk/immob…" at bounding box center [202, 391] width 181 height 33
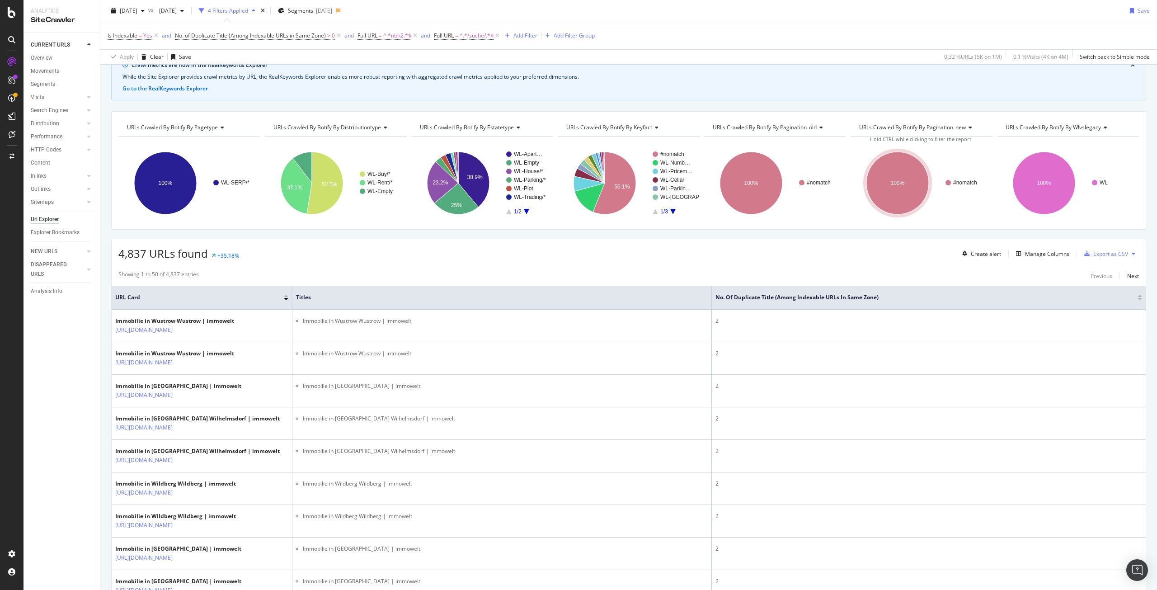
copy link "https://www.immowelt.de/suche/mk/immobilien/wuppertal-42103/barmen-42277/nbh2de…"
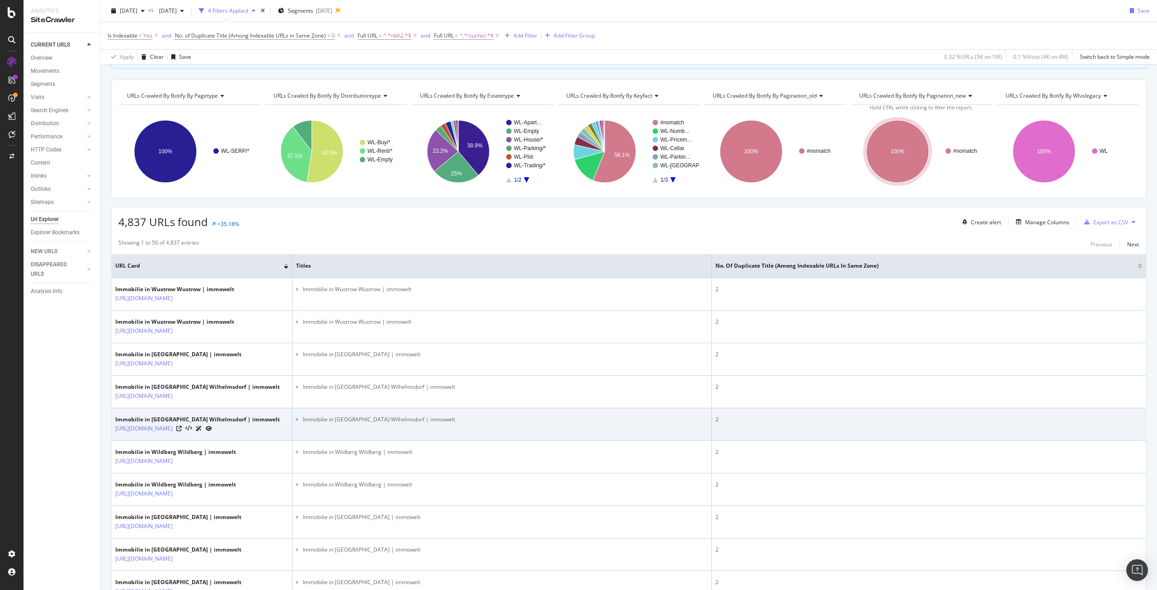
scroll to position [90, 0]
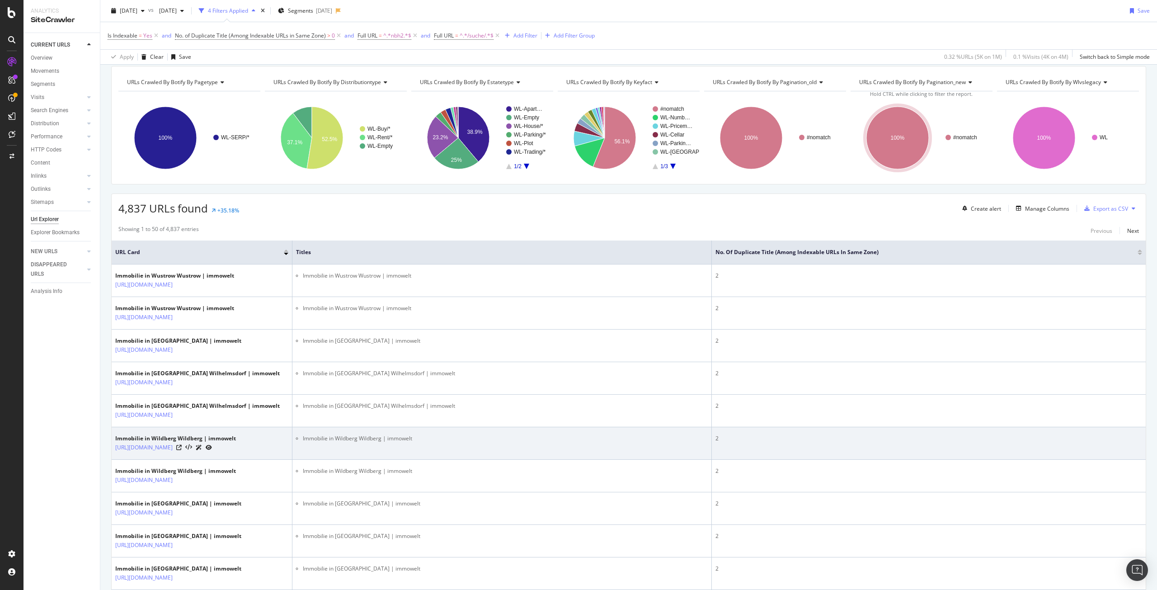
drag, startPoint x: 232, startPoint y: 505, endPoint x: 113, endPoint y: 481, distance: 121.9
click at [113, 460] on td "Immobilie in Wildberg Wildberg | immowelt https://www.immowelt.de/suche/mk/immo…" at bounding box center [202, 443] width 181 height 33
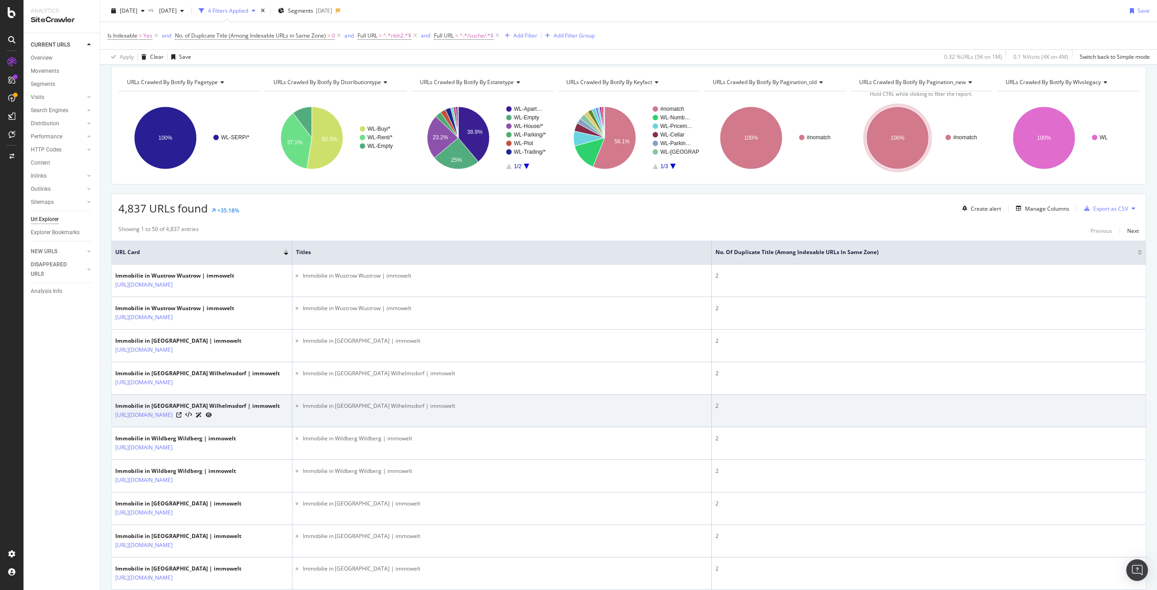
copy div "Immobilie in Wildberg Wildberg | immowelt https://www.immowelt.de/suche/mk/immo…"
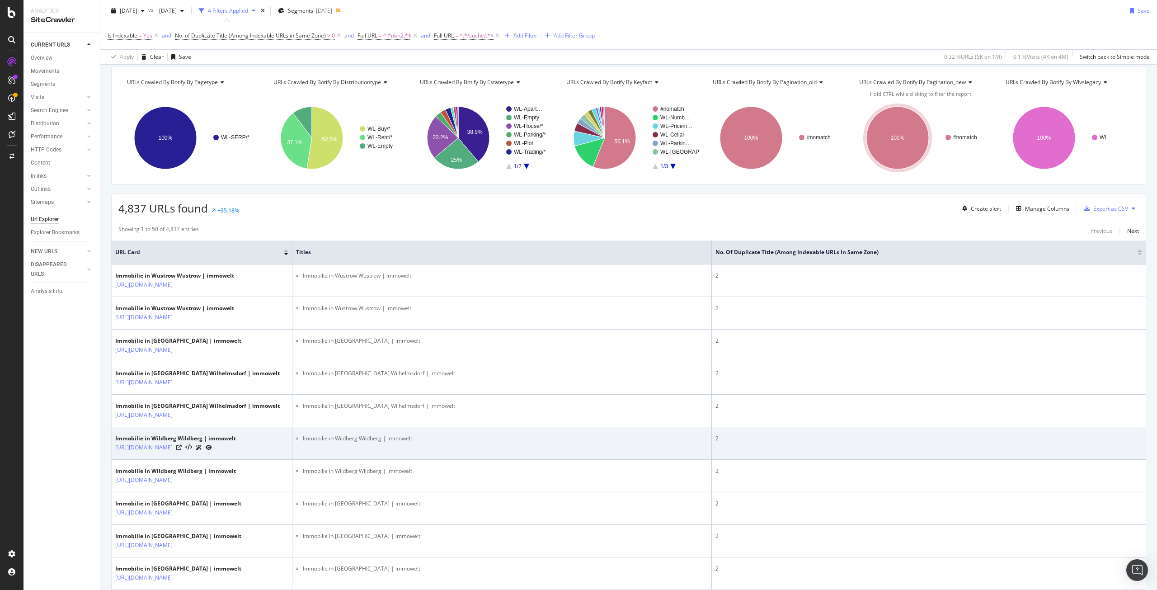
click at [231, 460] on td "Immobilie in Wildberg Wildberg | immowelt https://www.immowelt.de/suche/mk/immo…" at bounding box center [202, 443] width 181 height 33
drag, startPoint x: 225, startPoint y: 508, endPoint x: 113, endPoint y: 491, distance: 112.5
click at [113, 460] on td "Immobilie in Wildberg Wildberg | immowelt https://www.immowelt.de/suche/mk/immo…" at bounding box center [202, 443] width 181 height 33
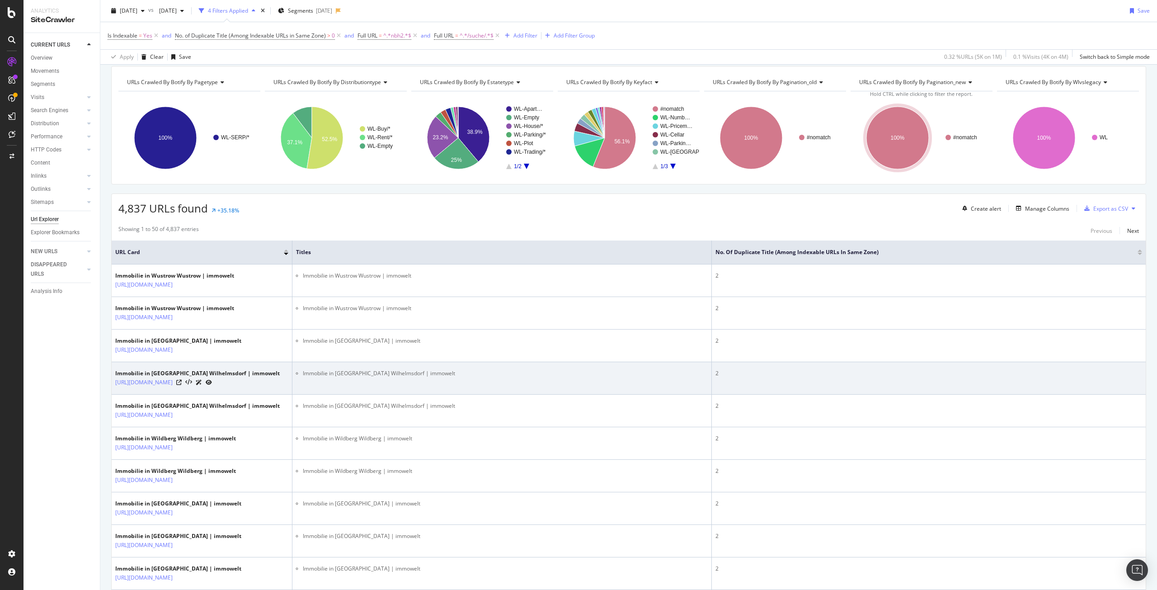
copy link "https://www.immowelt.de/suche/mk/immobilien/wildberg-72218/wildberg-72218/nbh2d…"
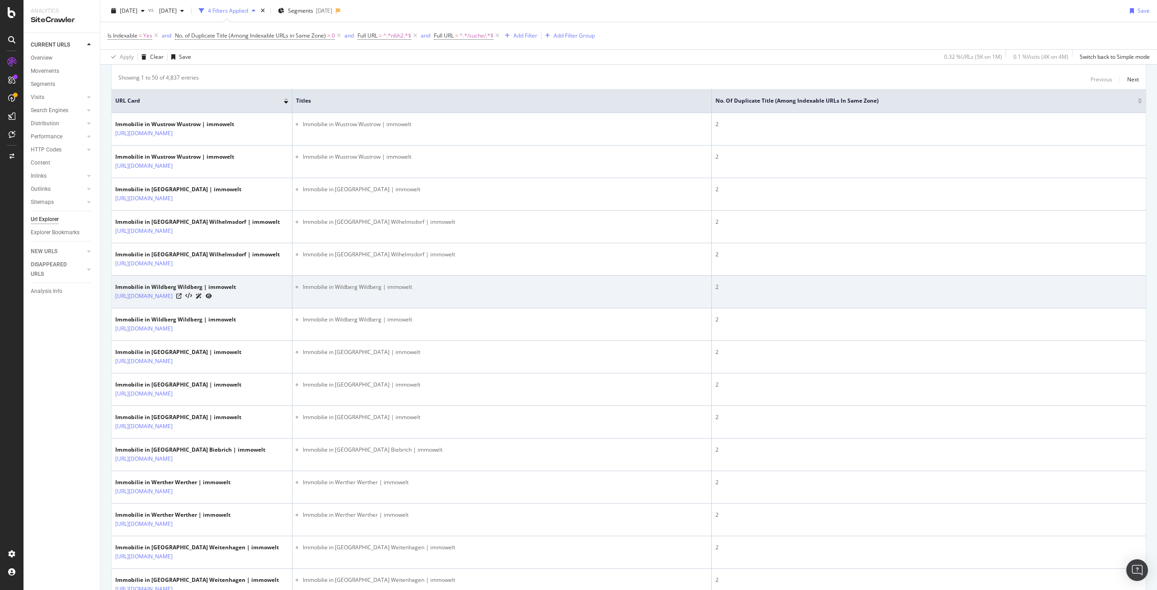
scroll to position [226, 0]
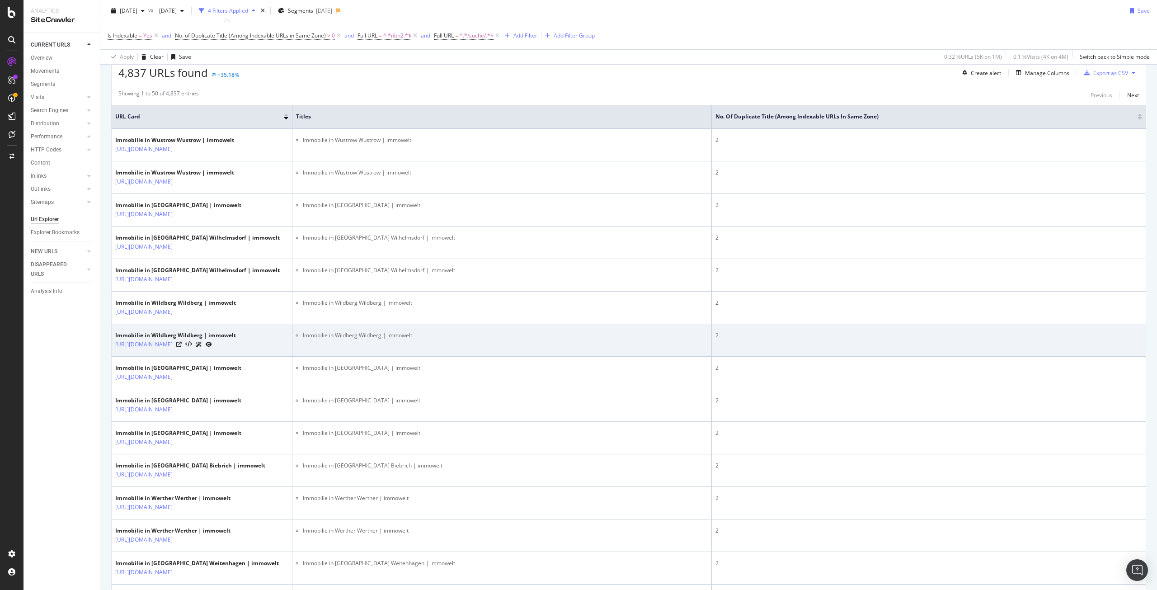
drag, startPoint x: 229, startPoint y: 411, endPoint x: 113, endPoint y: 394, distance: 116.9
click at [113, 357] on td "Immobilie in Wildberg Wildberg | immowelt https://www.immowelt.de/suche/mk/immo…" at bounding box center [202, 340] width 181 height 33
copy link "https://www.immowelt.de/suche/mk/immobilien/wildberg-17091/wildberg-17091/nbh2d…"
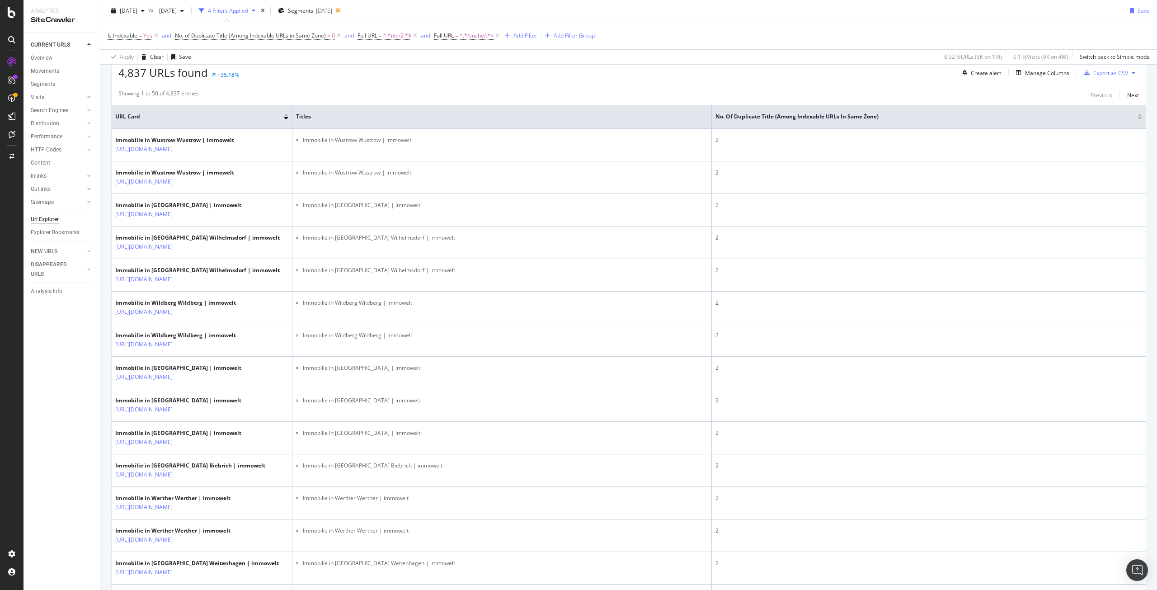
click at [523, 105] on th "Titles" at bounding box center [503, 117] width 420 height 24
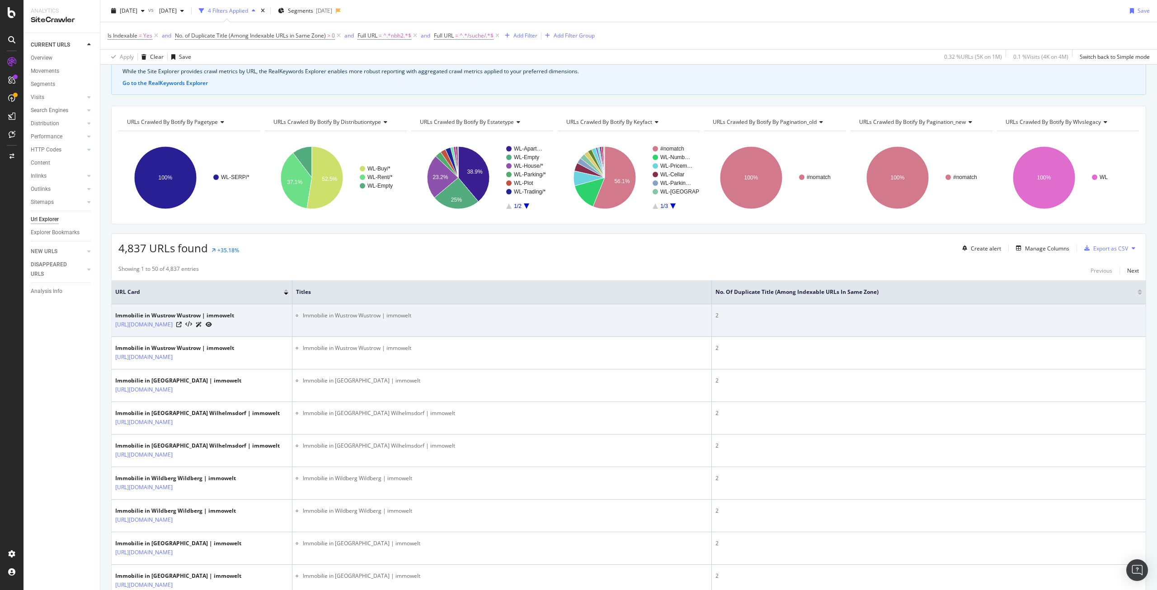
scroll to position [45, 0]
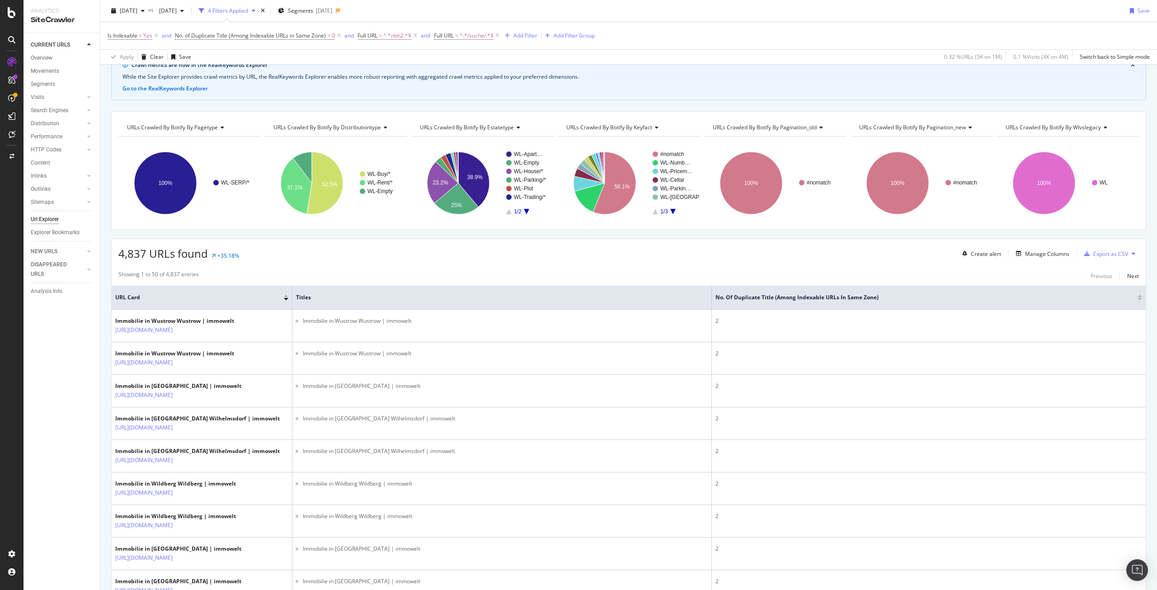
click at [321, 271] on div "Showing 1 to 50 of 4,837 entries Previous Next" at bounding box center [629, 275] width 1034 height 11
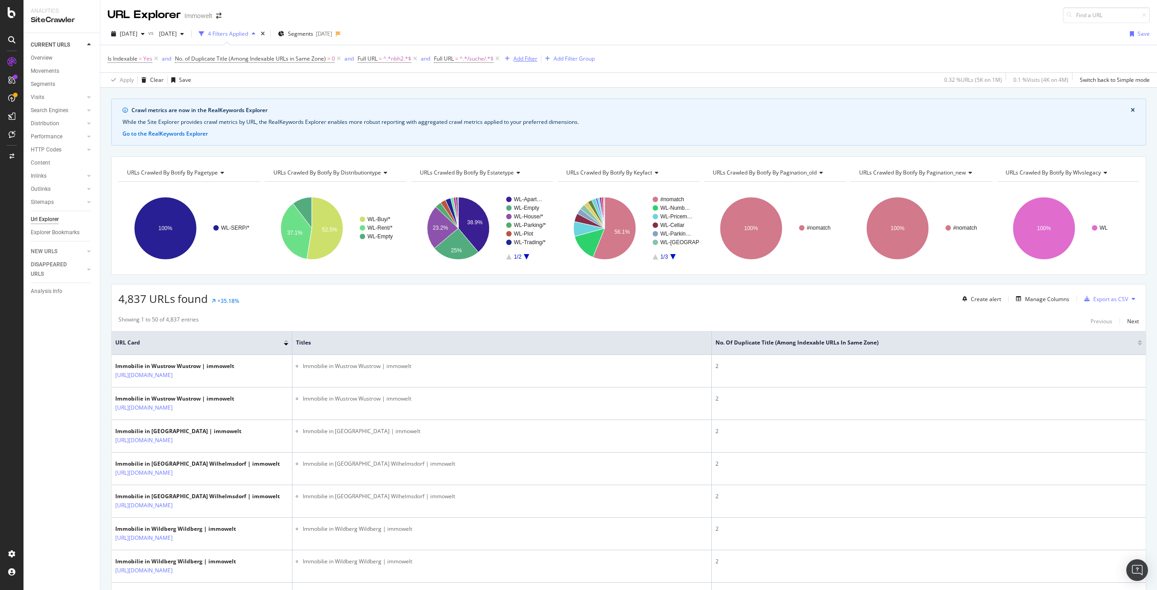
click at [524, 57] on div "Add Filter" at bounding box center [526, 59] width 24 height 8
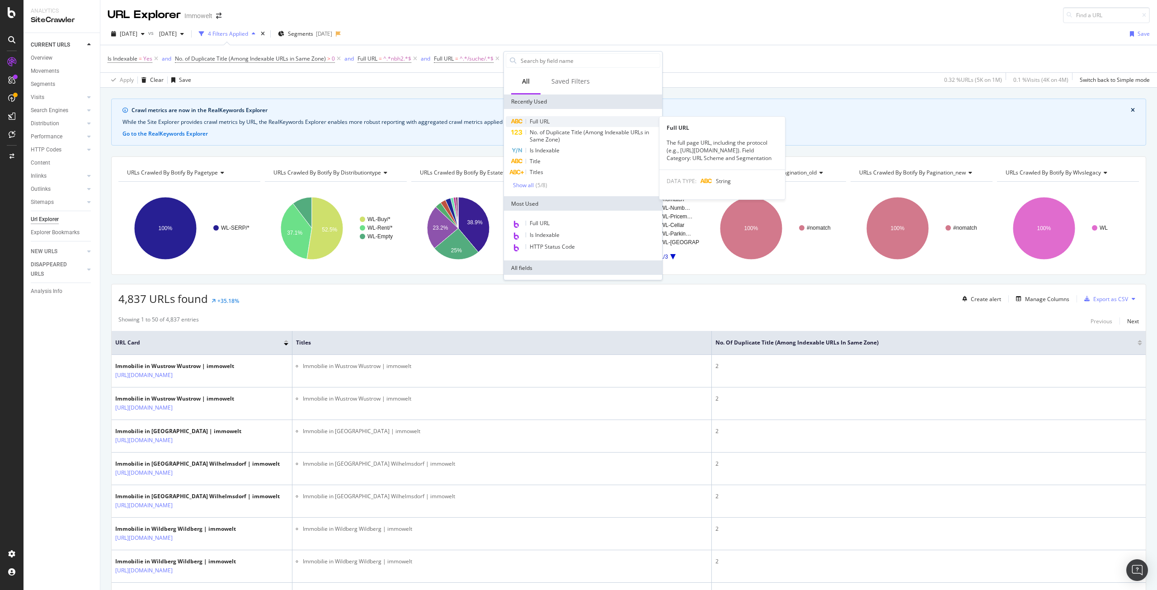
click at [552, 122] on div "Full URL" at bounding box center [583, 121] width 155 height 11
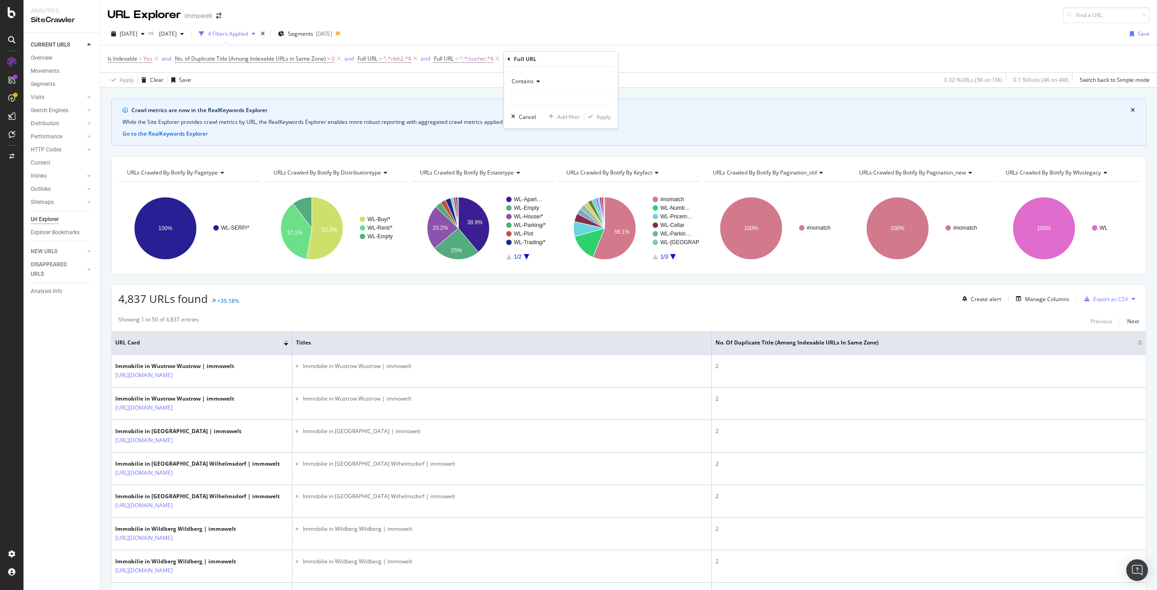
click at [538, 81] on icon at bounding box center [537, 81] width 6 height 5
click at [538, 98] on div "Equal to" at bounding box center [562, 100] width 97 height 12
click at [540, 96] on input "text" at bounding box center [561, 97] width 99 height 14
paste input "ttps://www.immowelt.de/suche/mk/immobilien/besenthal-23899/besenthal-23899/nbh2…"
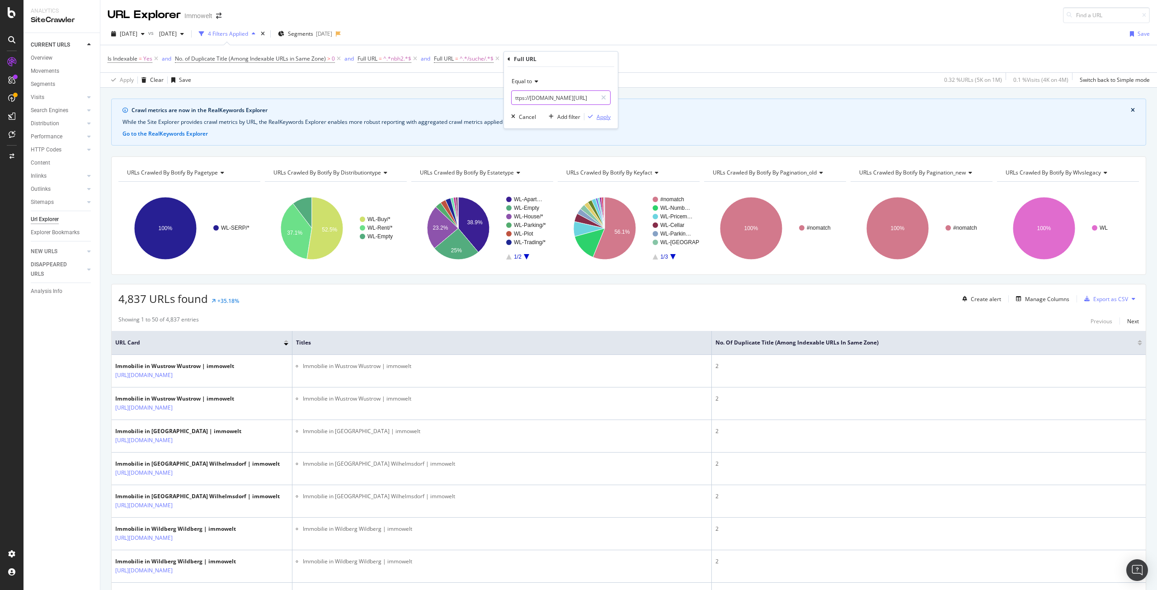
type input "ttps://www.immowelt.de/suche/mk/immobilien/besenthal-23899/besenthal-23899/nbh2…"
click at [602, 113] on div "Apply" at bounding box center [604, 117] width 14 height 8
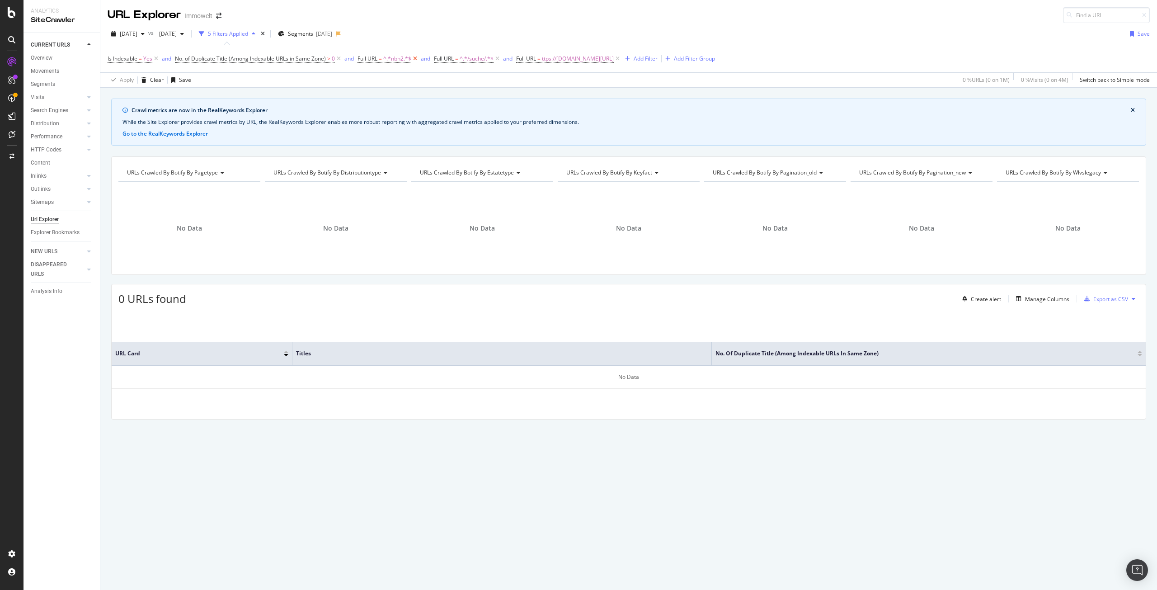
click at [418, 59] on icon at bounding box center [415, 58] width 8 height 9
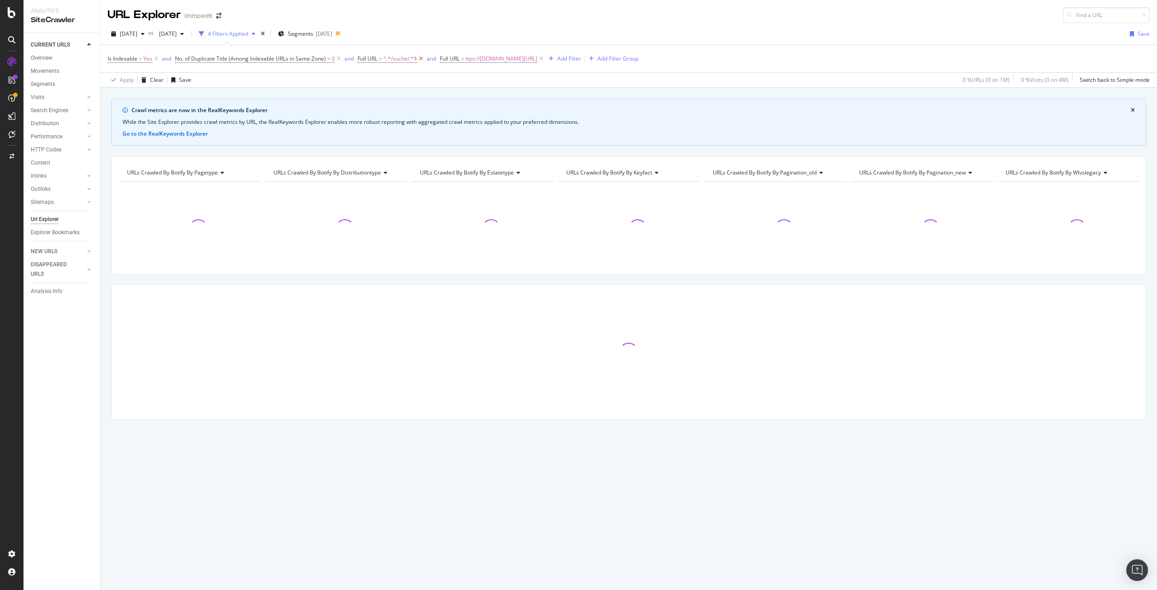
click at [425, 58] on icon at bounding box center [421, 58] width 8 height 9
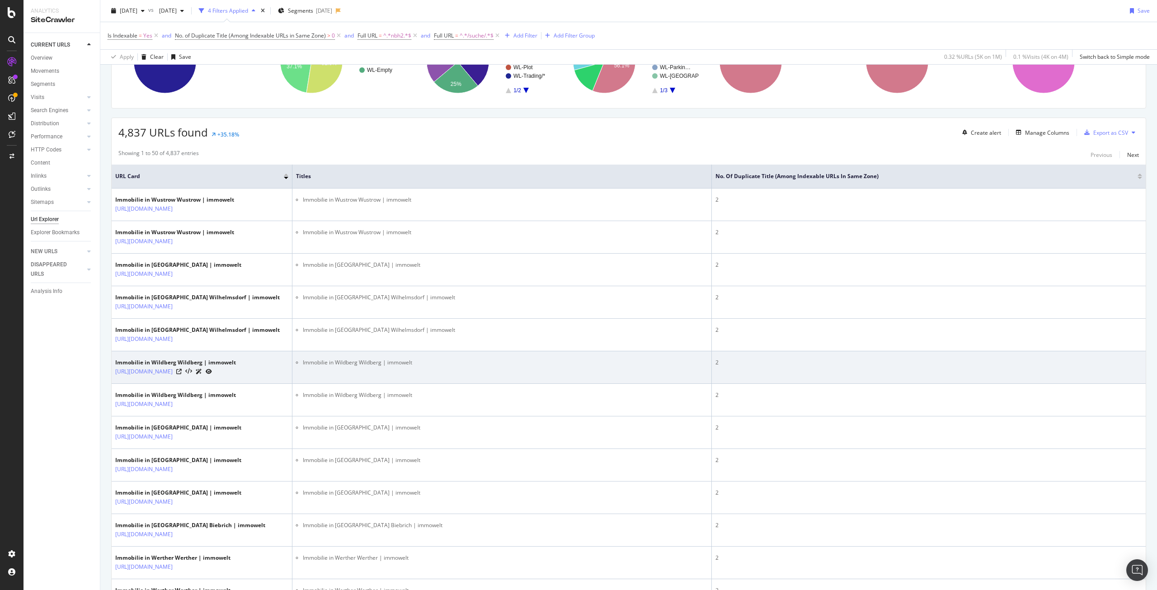
scroll to position [181, 0]
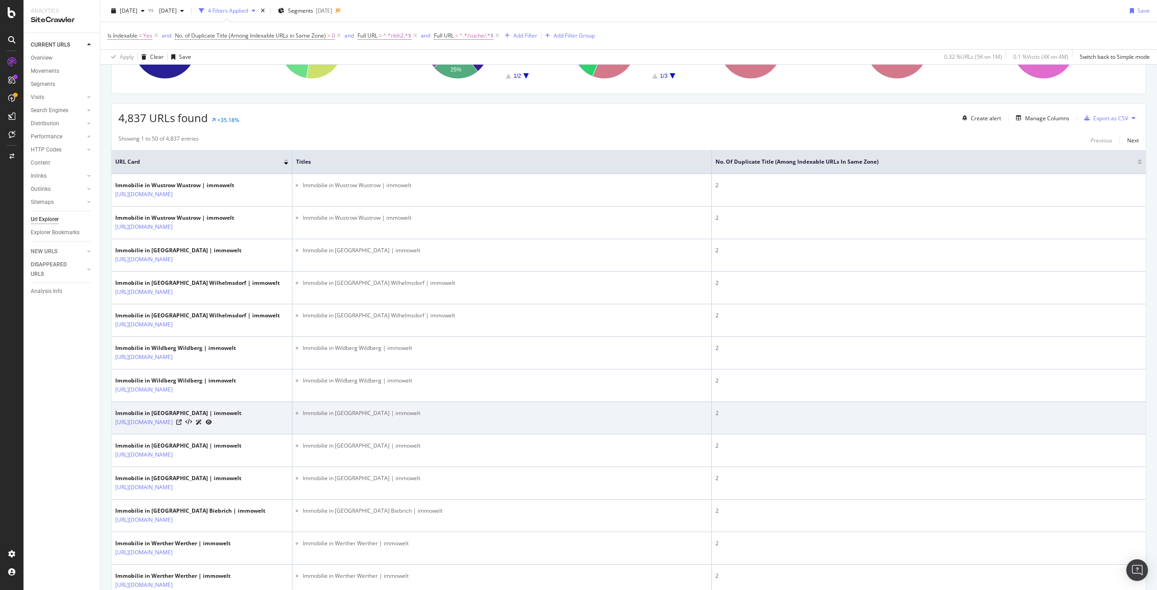
drag, startPoint x: 250, startPoint y: 495, endPoint x: 114, endPoint y: 484, distance: 136.6
click at [113, 434] on td "Immobilie in Wiesbaden Sonnenberg | immowelt https://www.immowelt.de/suche/mk/i…" at bounding box center [202, 418] width 181 height 33
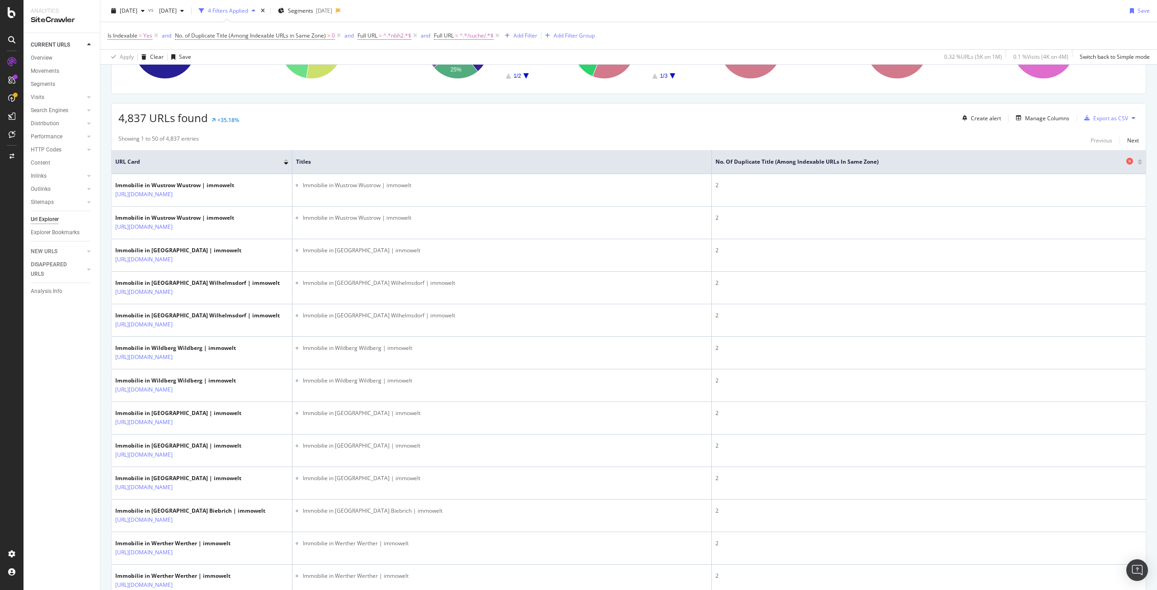
copy link "https://www.immowelt.de/suche/mk/immobilien/wiesbaden-55246/sonnenberg-65207/nb…"
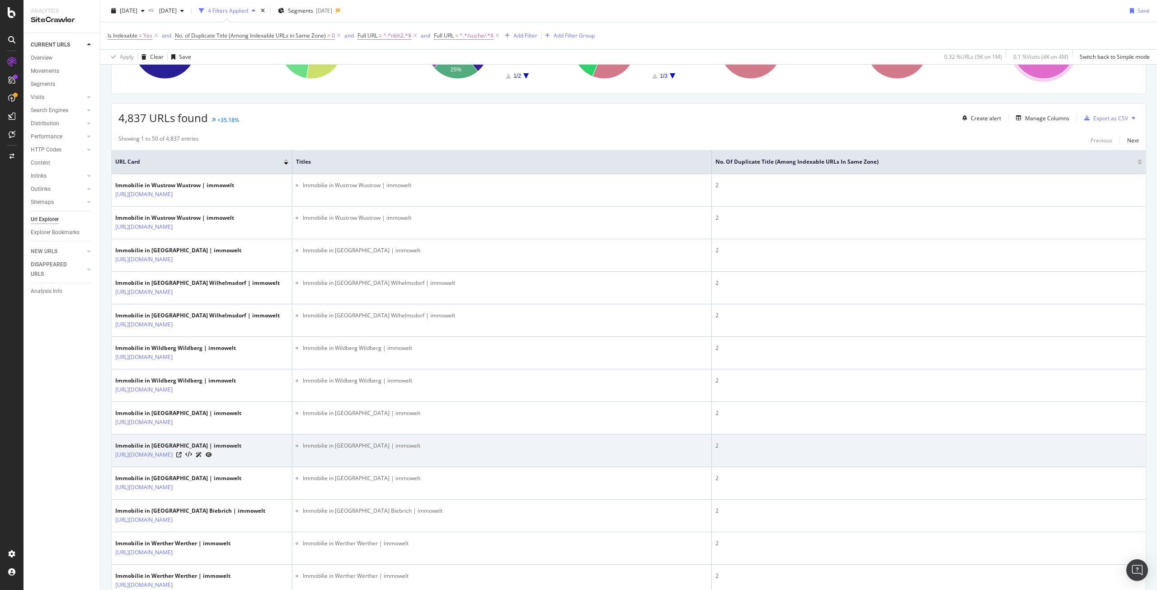
drag, startPoint x: 247, startPoint y: 538, endPoint x: 115, endPoint y: 525, distance: 133.1
click at [115, 467] on td "Immobilie in Wiesbaden Frauenstein | immowelt https://www.immowelt.de/suche/mk/…" at bounding box center [202, 450] width 181 height 33
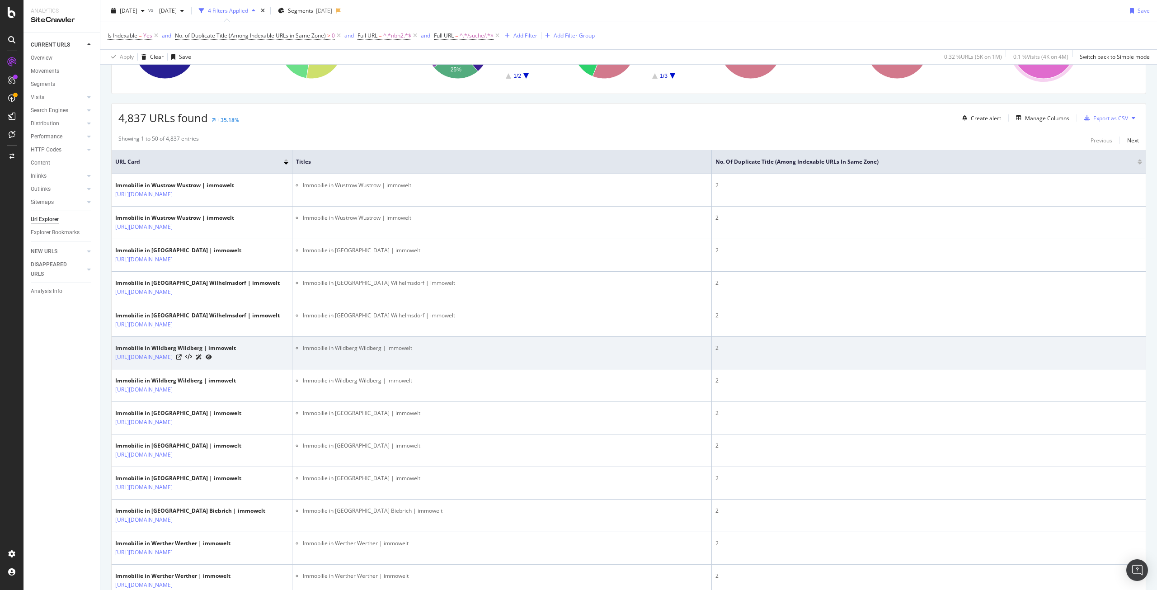
copy link "https://www.immowelt.de/suche/mk/immobilien/wiesbaden-55246/frauenstein-65199/n…"
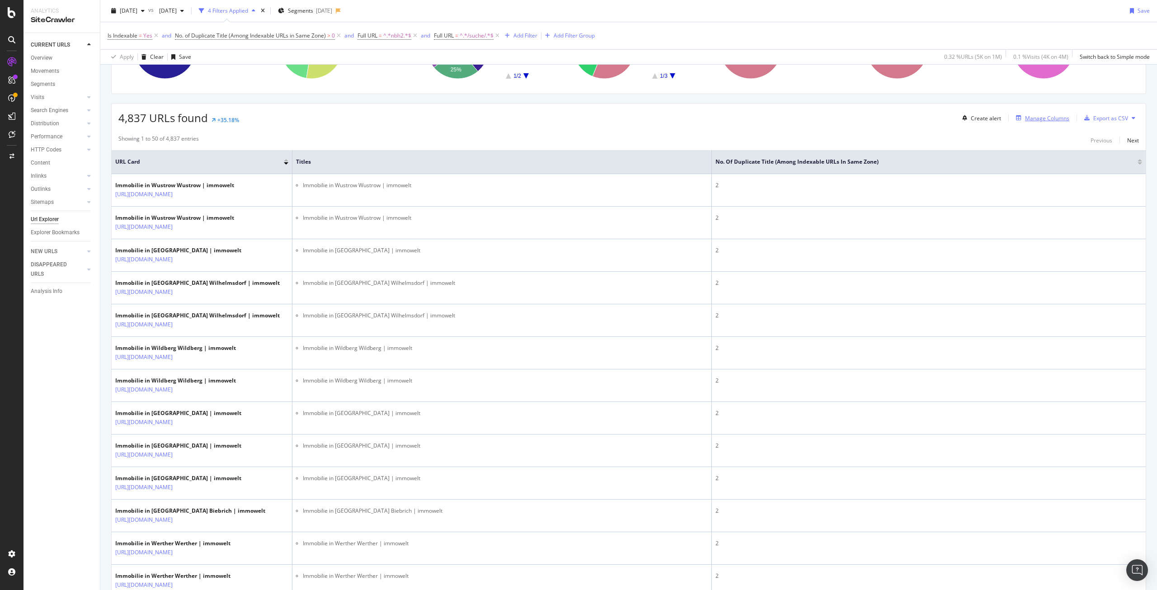
click at [1039, 115] on div "Manage Columns" at bounding box center [1047, 118] width 44 height 8
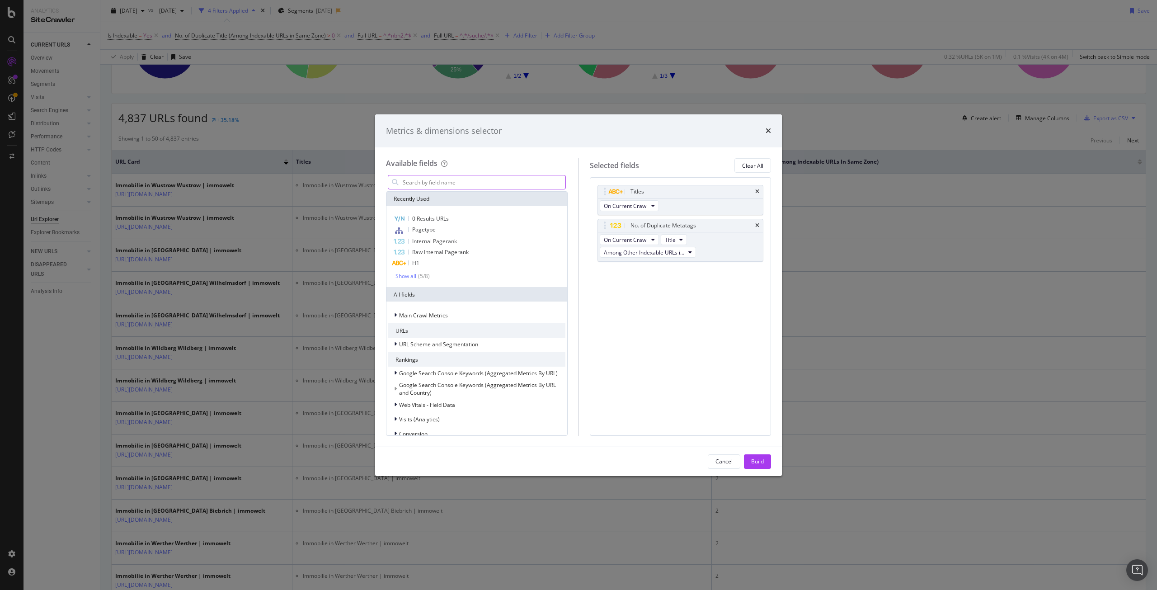
click at [455, 183] on input "modal" at bounding box center [484, 182] width 164 height 14
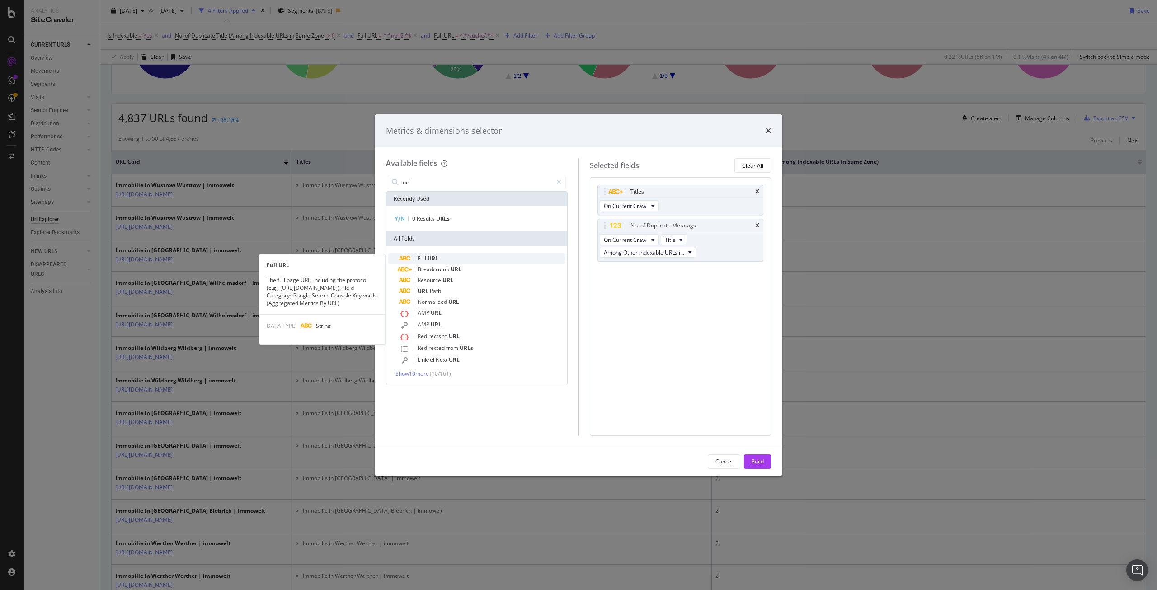
type input "url"
click at [454, 260] on div "Full URL" at bounding box center [482, 258] width 166 height 11
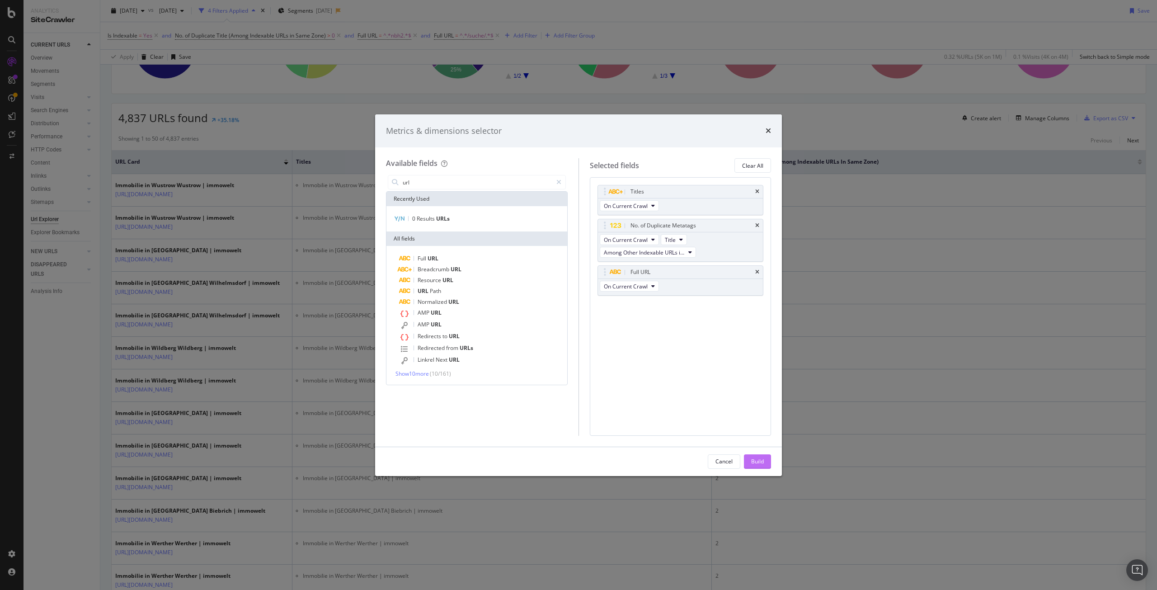
click at [759, 462] on div "Build" at bounding box center [757, 462] width 13 height 8
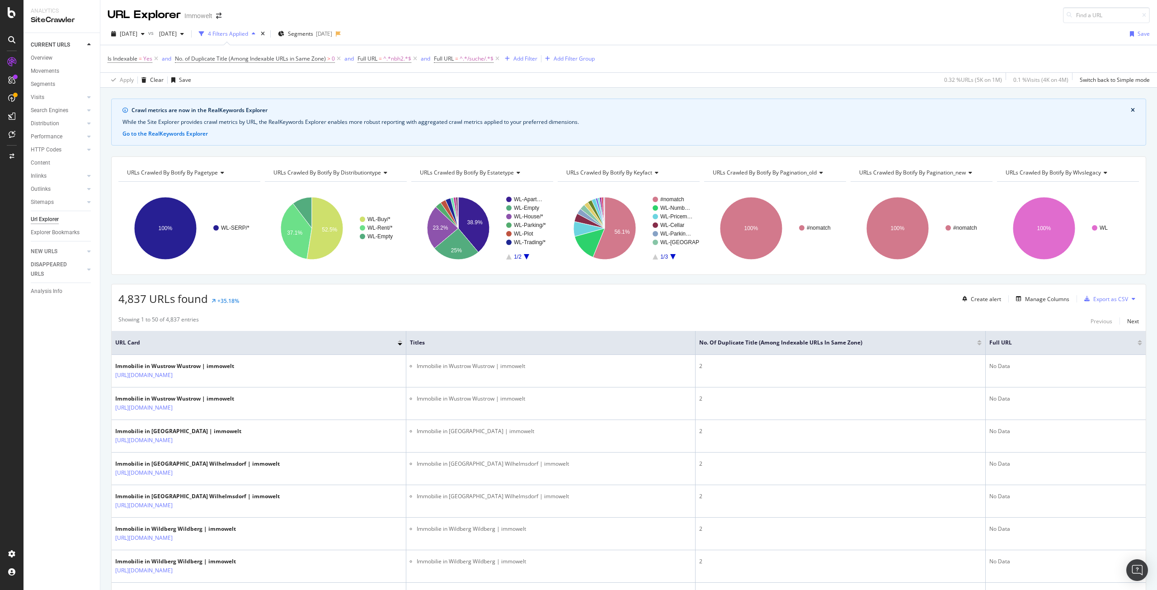
click at [1138, 342] on div at bounding box center [1140, 341] width 5 height 2
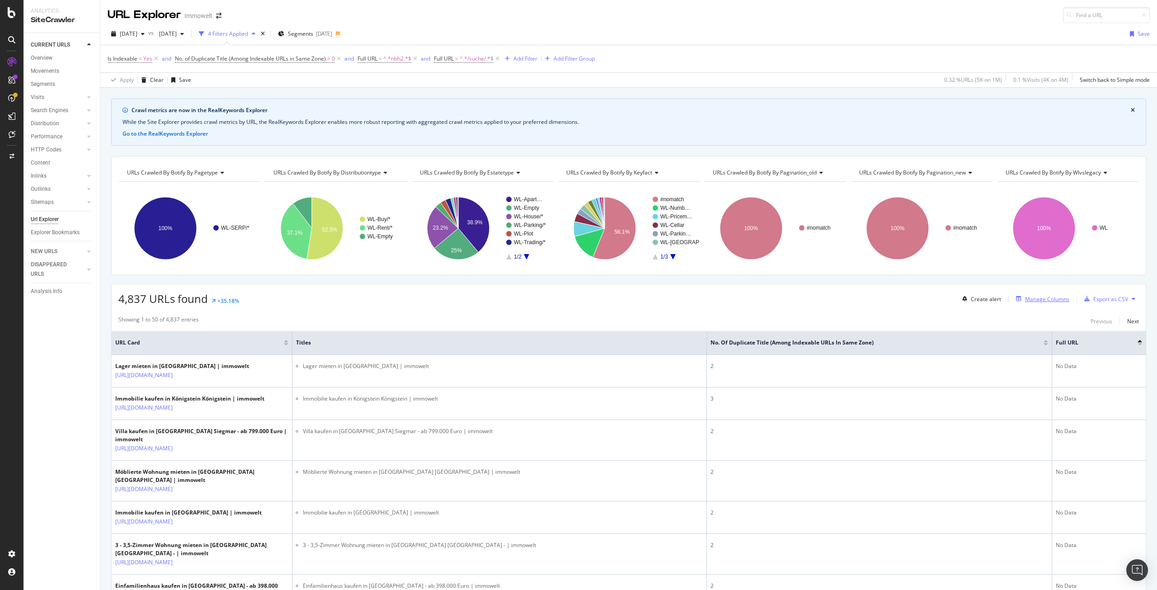
click at [1039, 297] on div "Manage Columns" at bounding box center [1047, 299] width 44 height 8
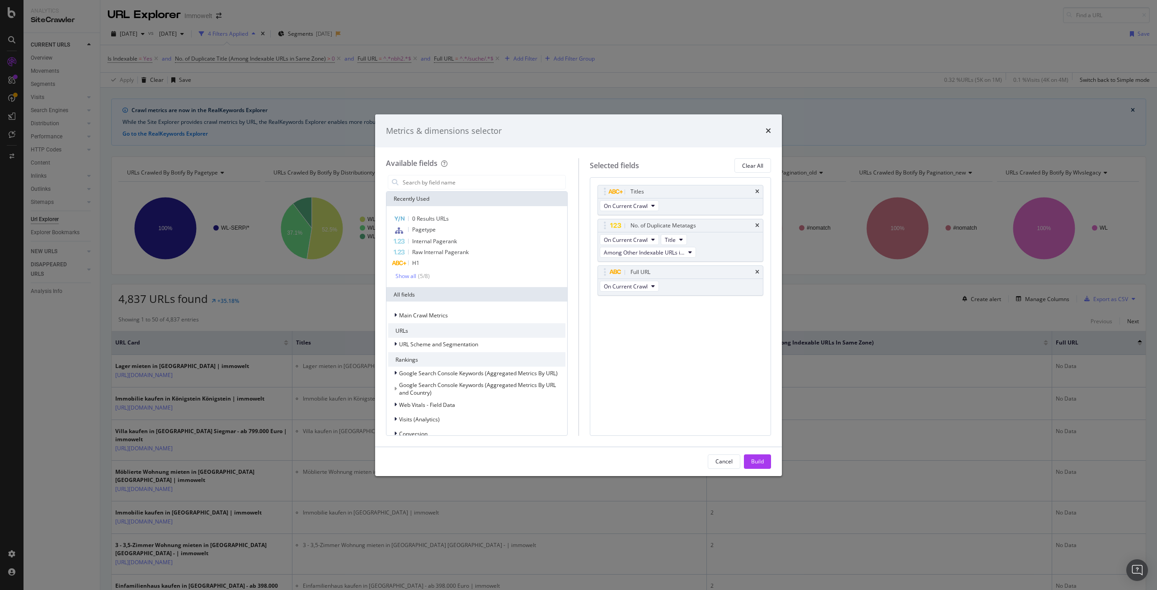
click at [765, 127] on div "Metrics & dimensions selector" at bounding box center [578, 131] width 385 height 12
click at [767, 131] on icon "times" at bounding box center [768, 130] width 5 height 7
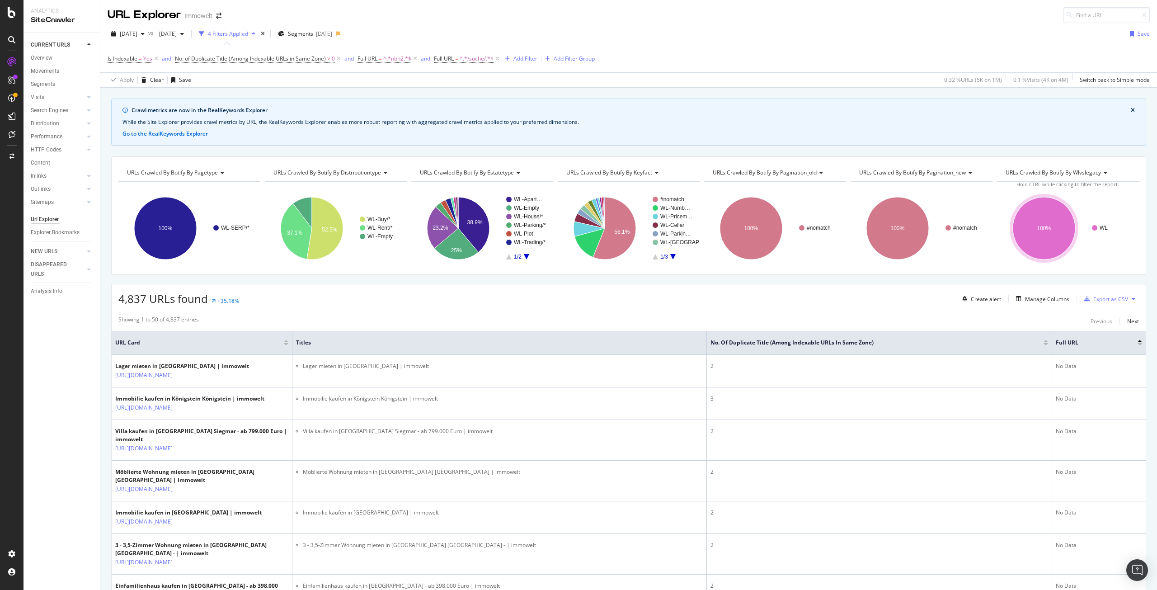
click at [1138, 345] on div at bounding box center [1140, 344] width 5 height 2
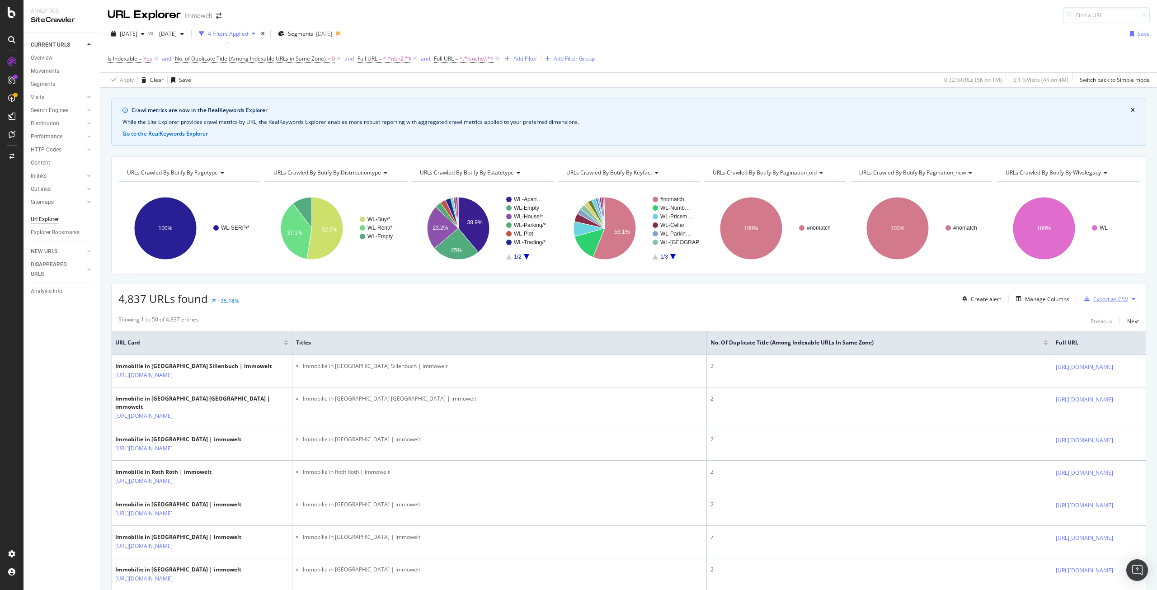
click at [1094, 300] on div "Export as CSV" at bounding box center [1111, 299] width 35 height 8
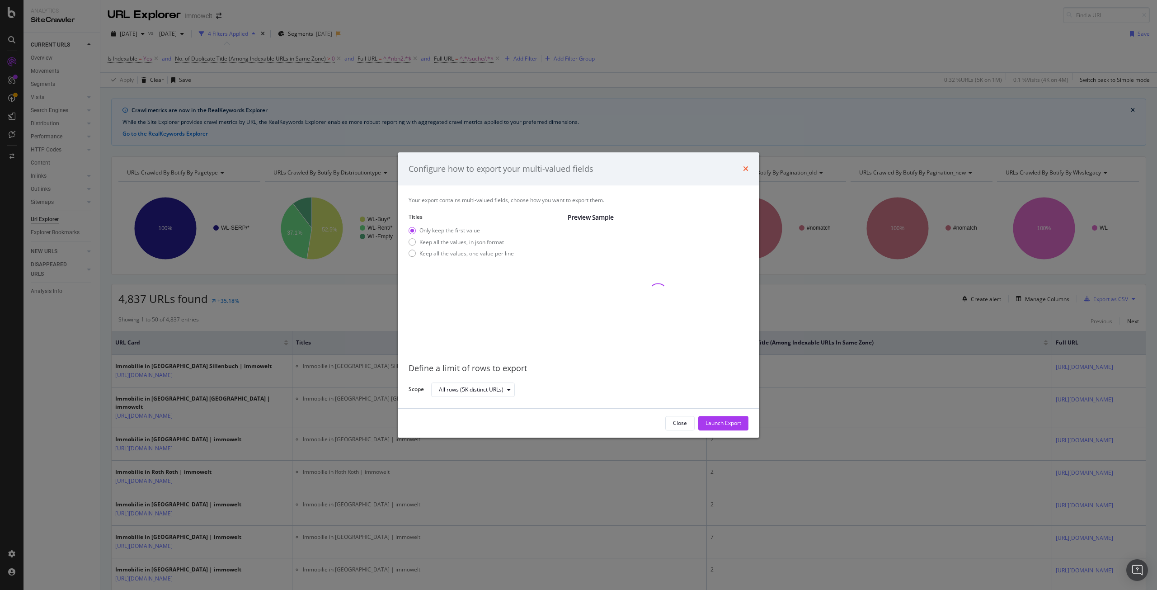
click at [746, 167] on icon "times" at bounding box center [745, 168] width 5 height 7
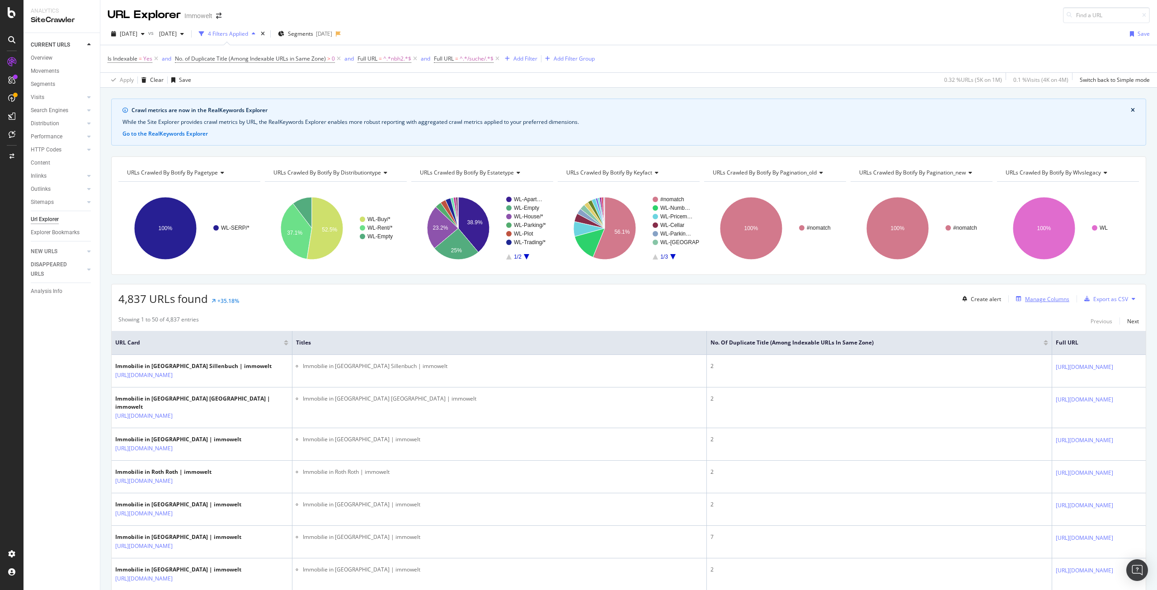
click at [1045, 298] on div "Manage Columns" at bounding box center [1047, 299] width 44 height 8
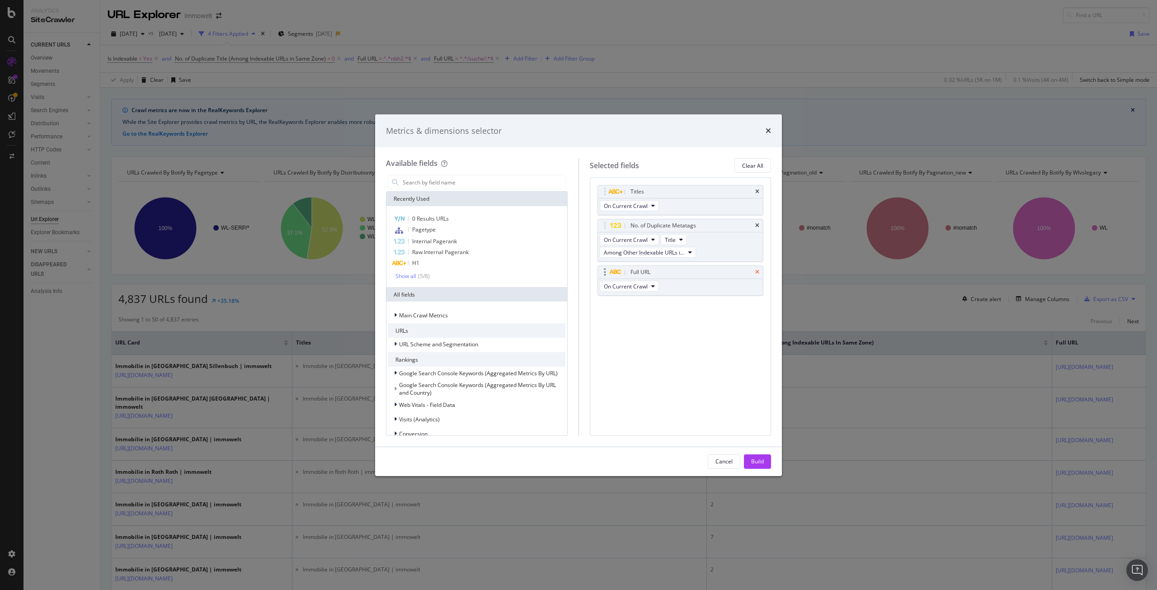
click at [758, 224] on icon "times" at bounding box center [757, 225] width 4 height 5
click at [754, 465] on div "Build" at bounding box center [757, 462] width 13 height 8
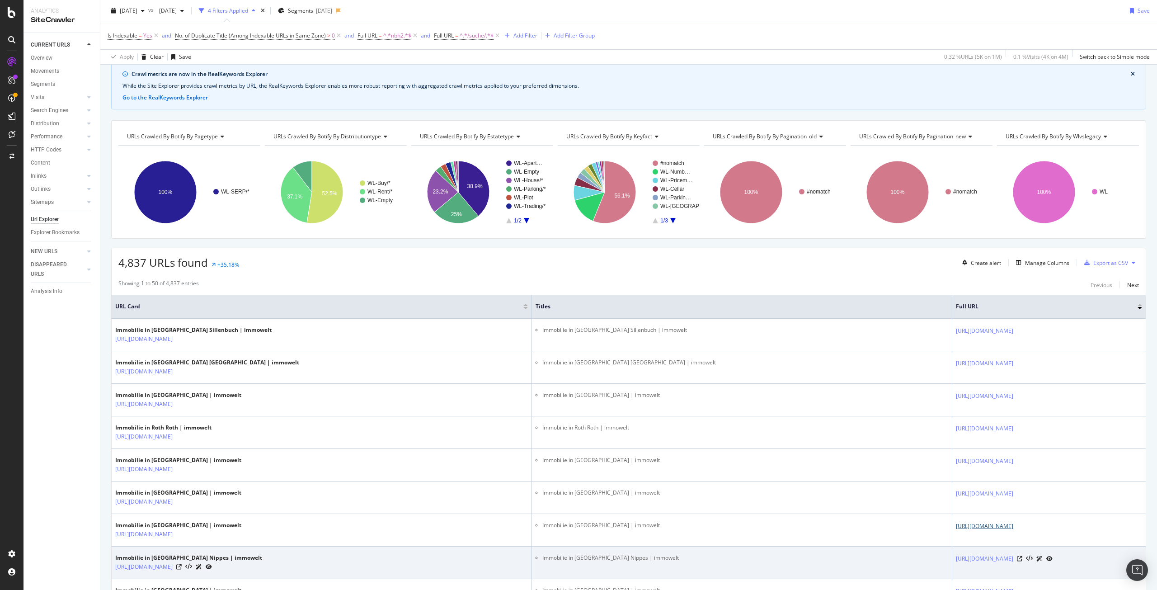
scroll to position [136, 0]
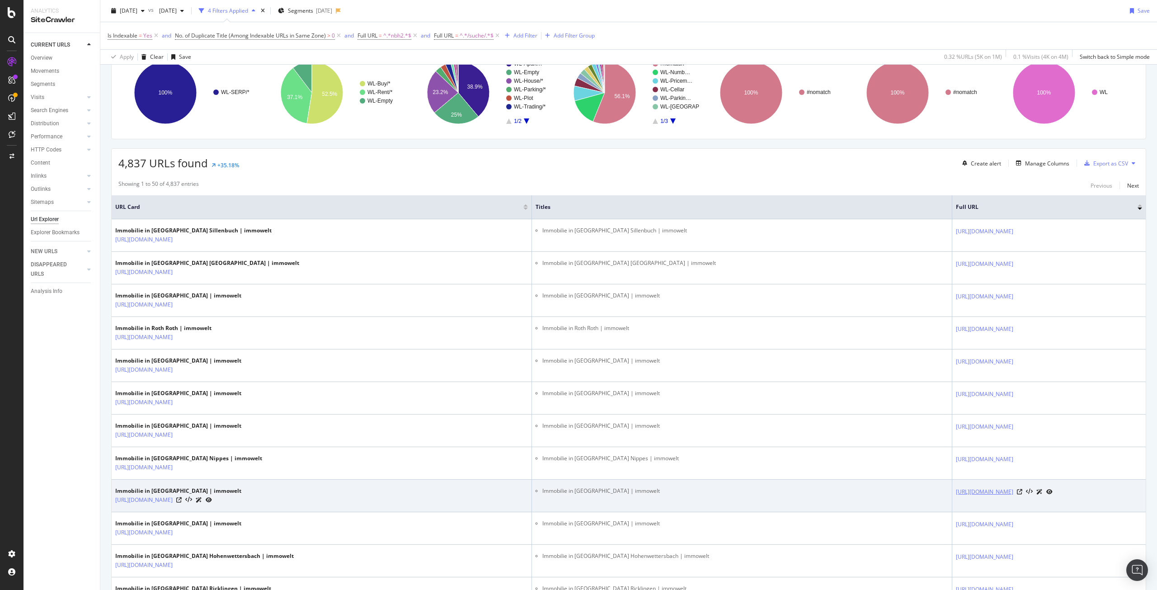
drag, startPoint x: 1045, startPoint y: 499, endPoint x: 827, endPoint y: 491, distance: 218.0
click at [953, 491] on td "https://www.immowelt.de/suche/mk/immobilien/koln-50769/lindenthal-50935/nbh2de9…" at bounding box center [1049, 496] width 193 height 33
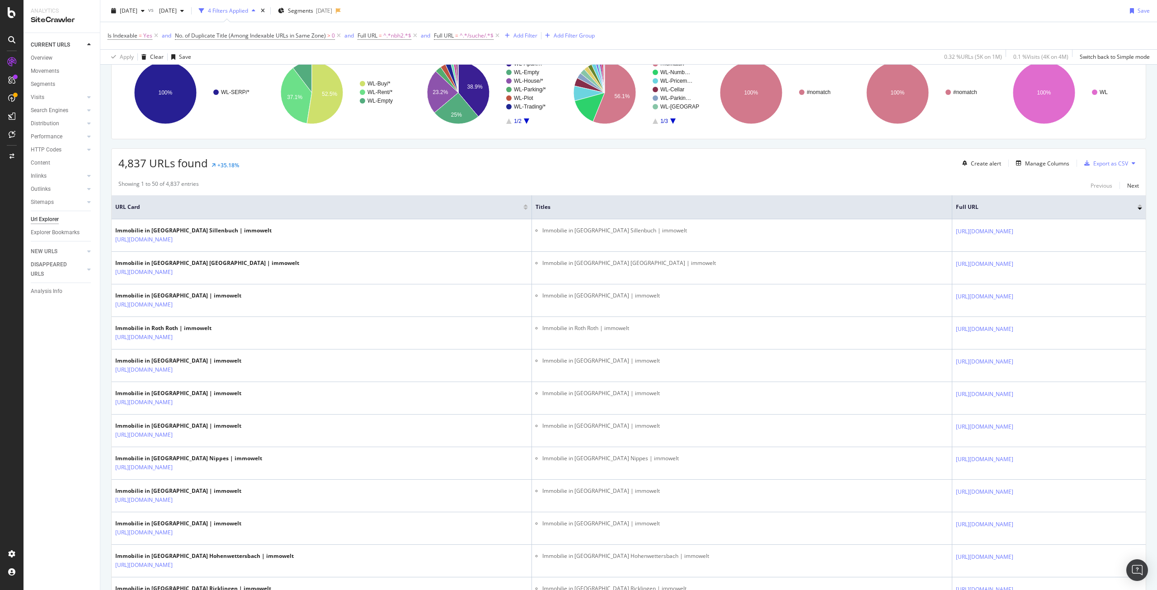
click at [524, 209] on div at bounding box center [526, 209] width 5 height 2
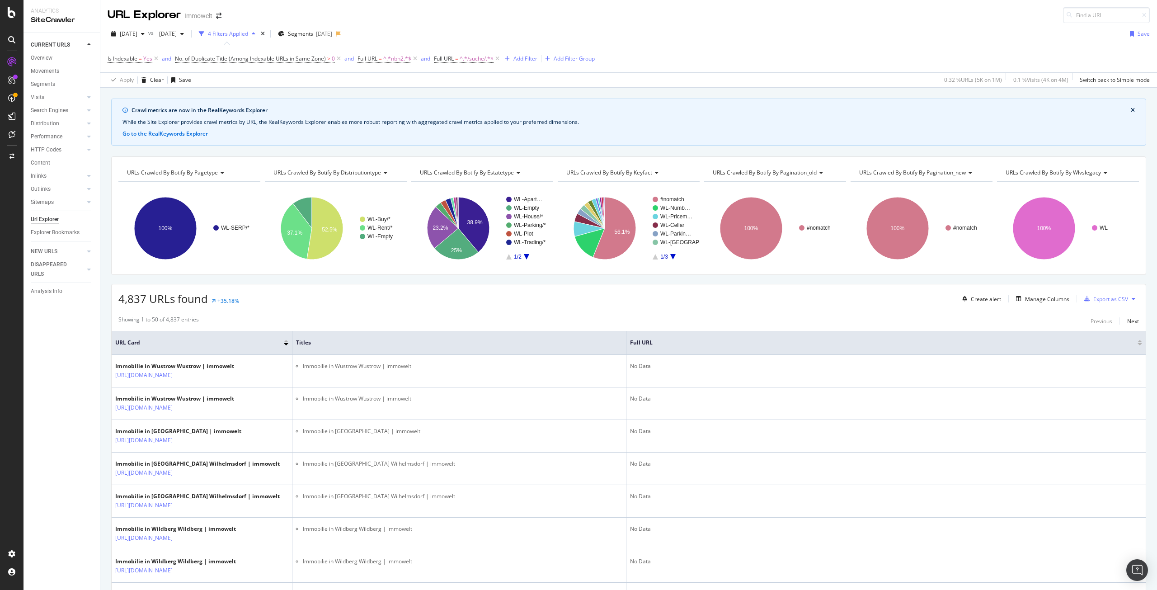
click at [288, 341] on div at bounding box center [286, 341] width 5 height 2
click at [134, 34] on span "[DATE]" at bounding box center [129, 34] width 18 height 8
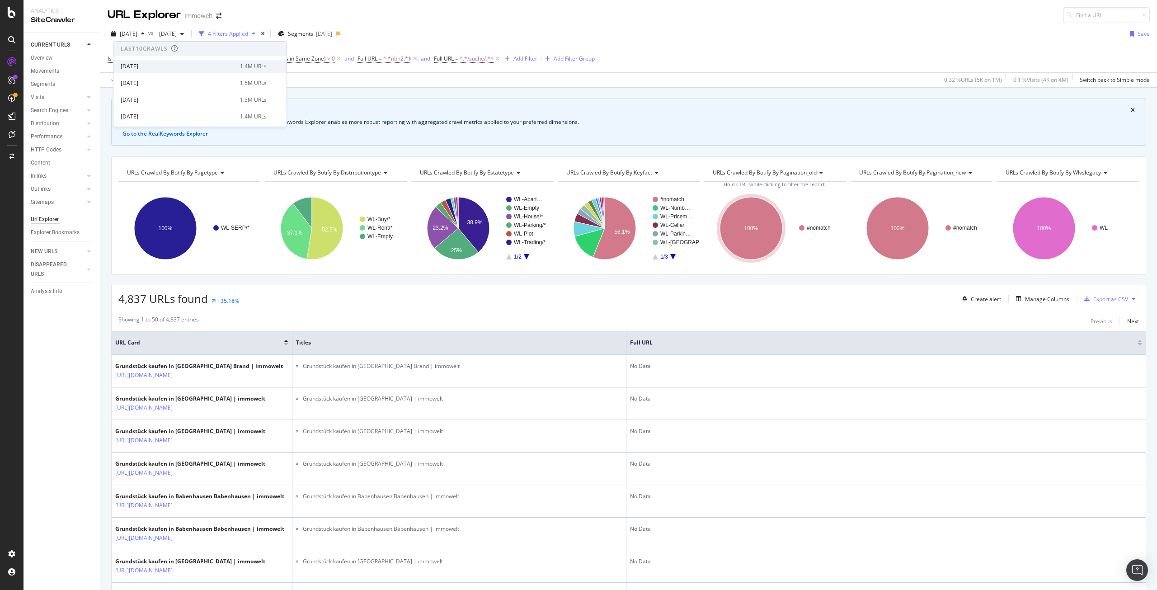
click at [142, 67] on div "[DATE]" at bounding box center [178, 66] width 114 height 8
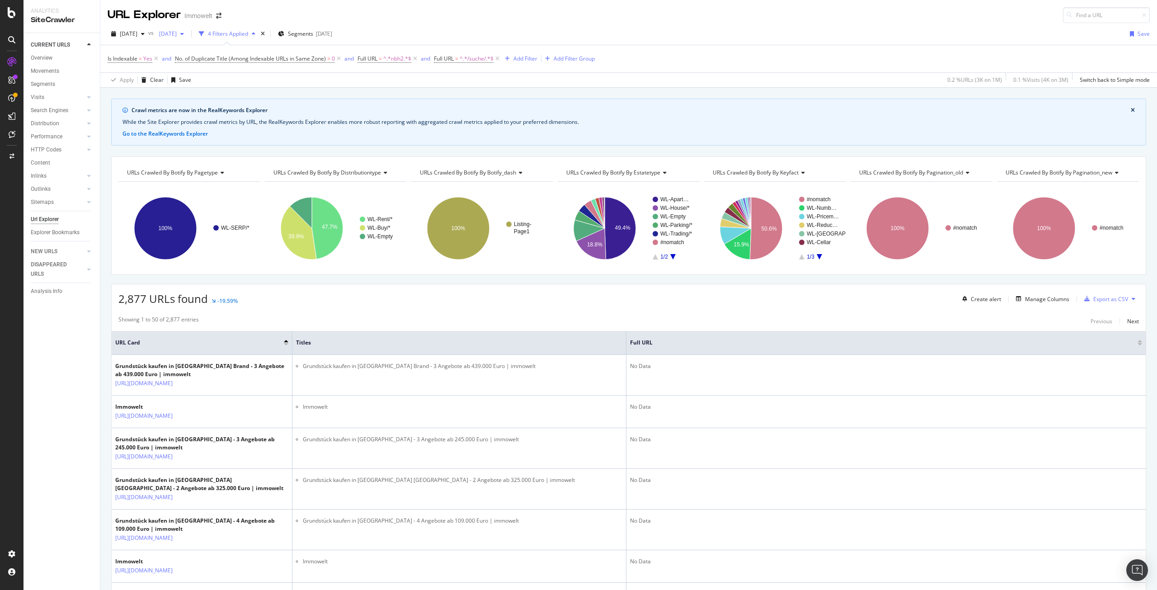
click at [177, 33] on span "2025 Jun. 30th" at bounding box center [166, 34] width 21 height 8
click at [209, 96] on div "[DATE]" at bounding box center [235, 100] width 120 height 8
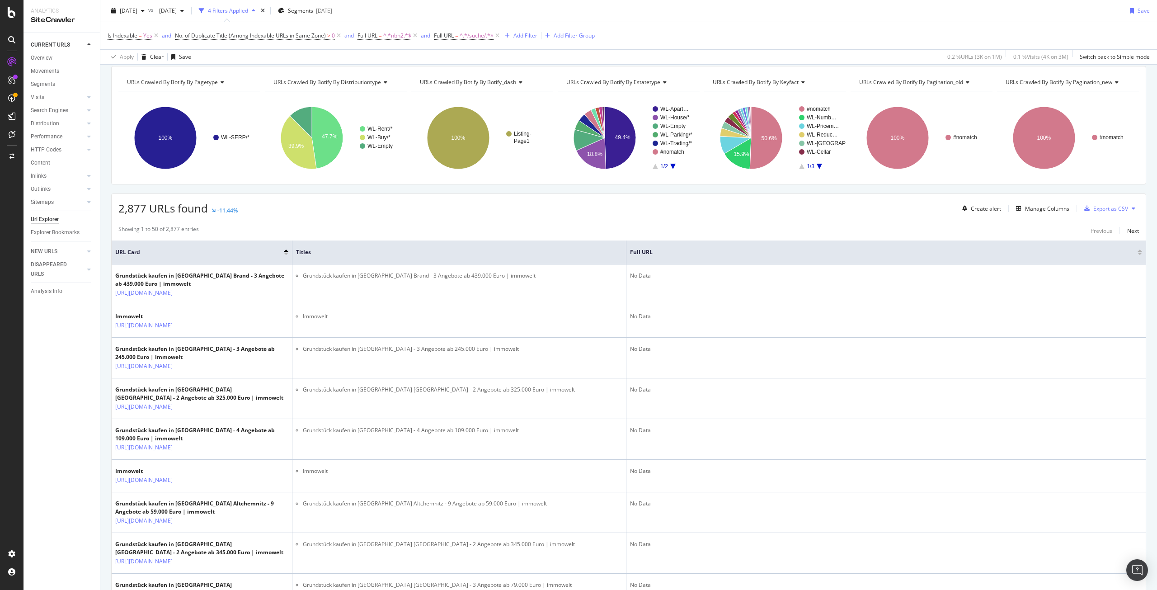
scroll to position [45, 0]
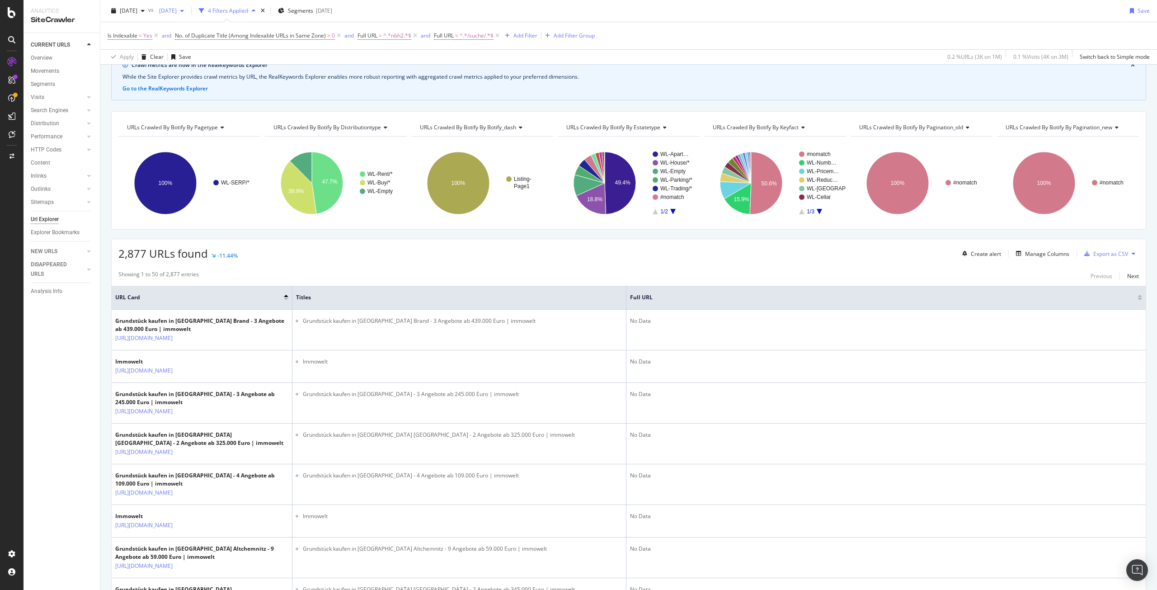
click at [177, 9] on span "[DATE]" at bounding box center [166, 11] width 21 height 8
click at [206, 63] on div "[DATE]" at bounding box center [232, 60] width 114 height 8
